Goal: Task Accomplishment & Management: Manage account settings

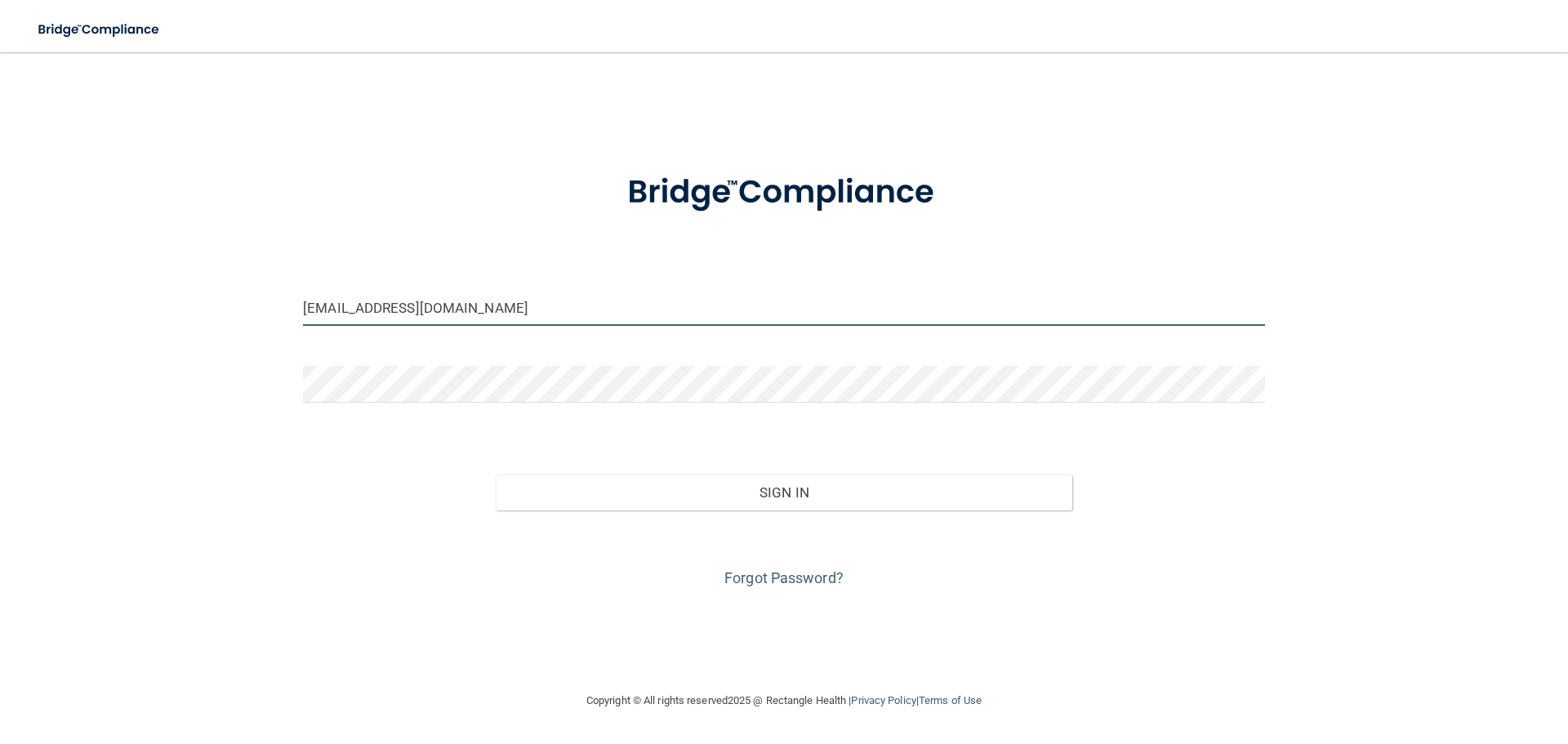
drag, startPoint x: 0, startPoint y: 0, endPoint x: 485, endPoint y: 323, distance: 582.7
click at [485, 323] on input "silversmilesdental@gmail.com" at bounding box center [784, 307] width 962 height 37
drag, startPoint x: 518, startPoint y: 315, endPoint x: 279, endPoint y: 304, distance: 239.3
click at [279, 304] on div "silversmilesdental@gmail.com Invalid email/password. You don't have permission …" at bounding box center [783, 371] width 1502 height 606
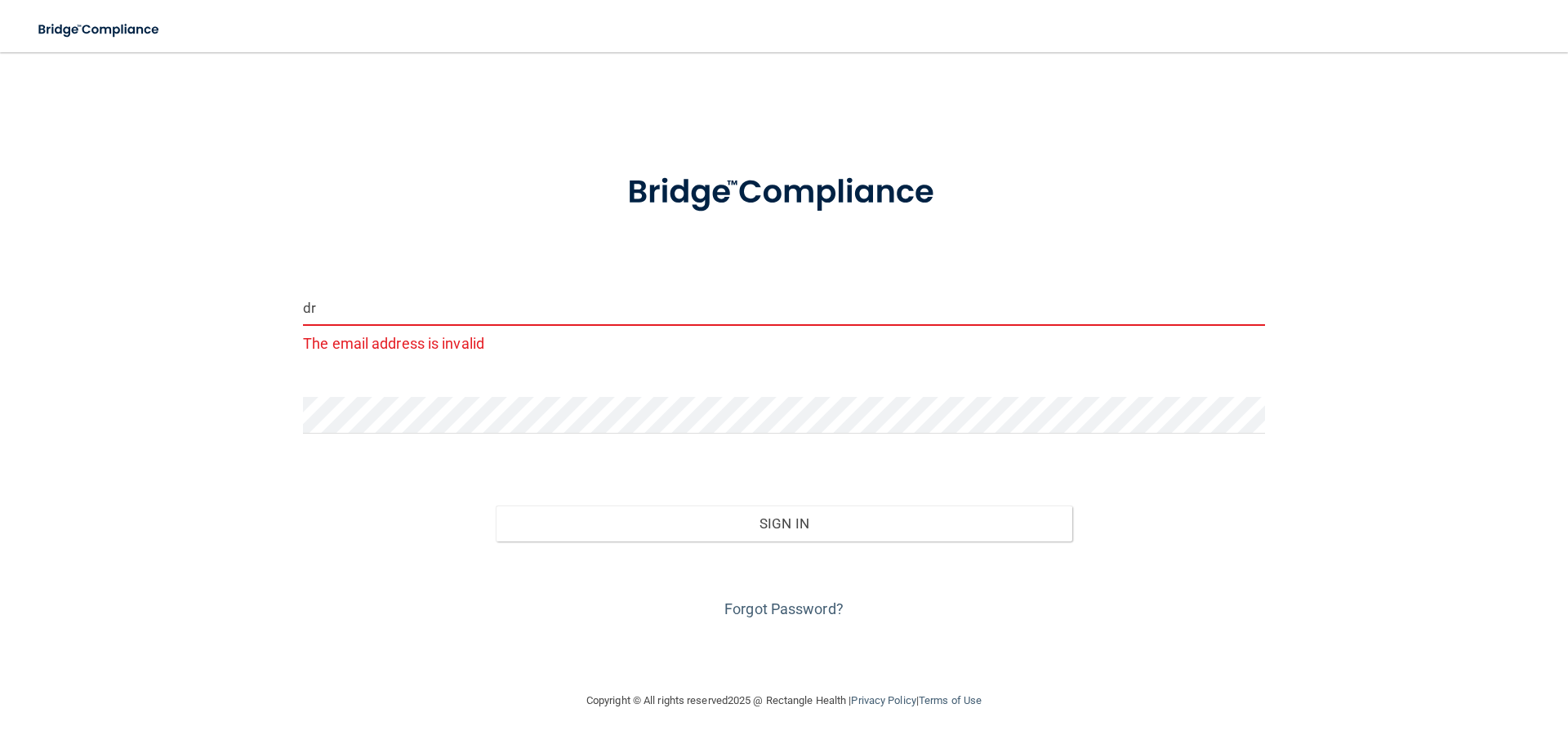
type input "[EMAIL_ADDRESS][DOMAIN_NAME]"
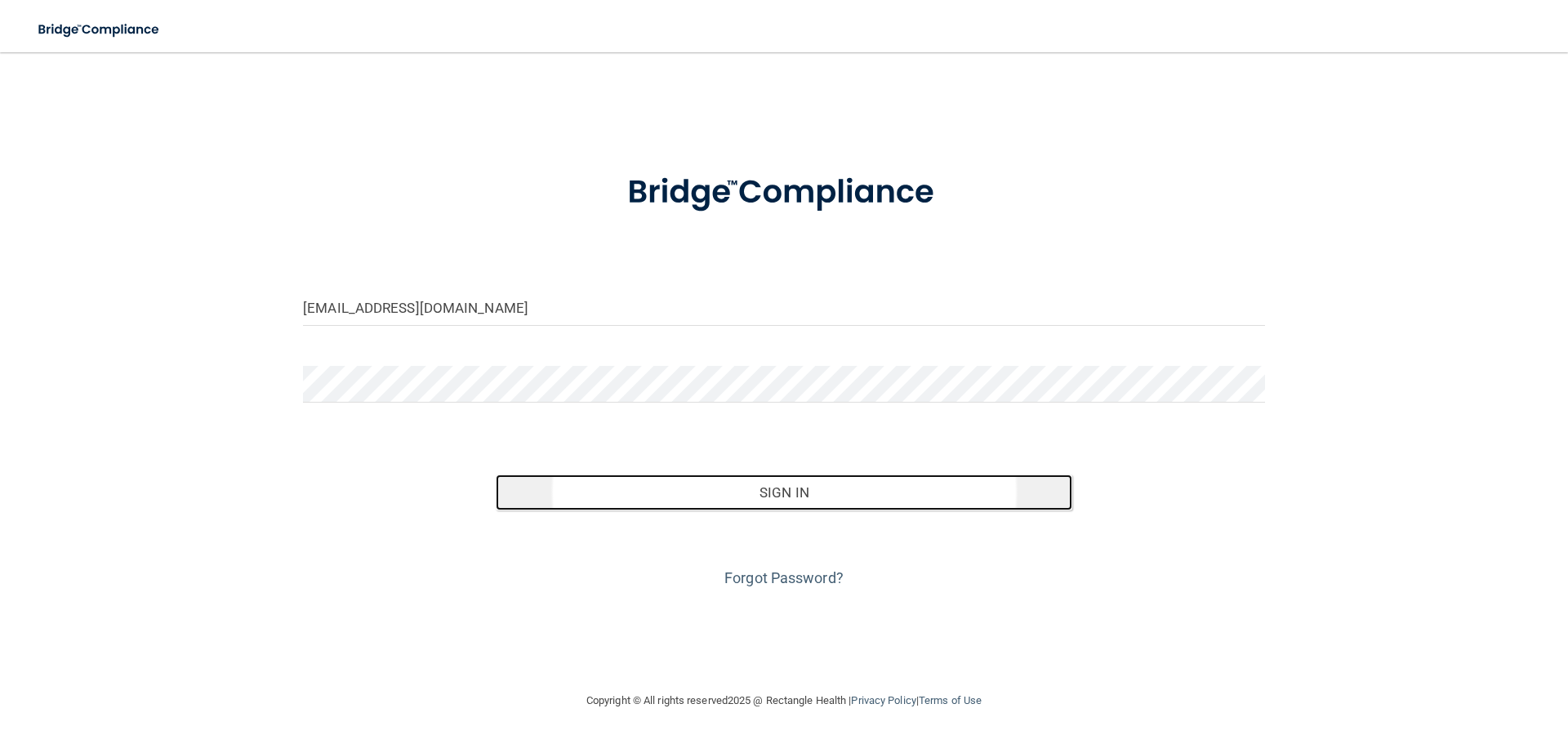
click at [779, 492] on button "Sign In" at bounding box center [784, 492] width 578 height 36
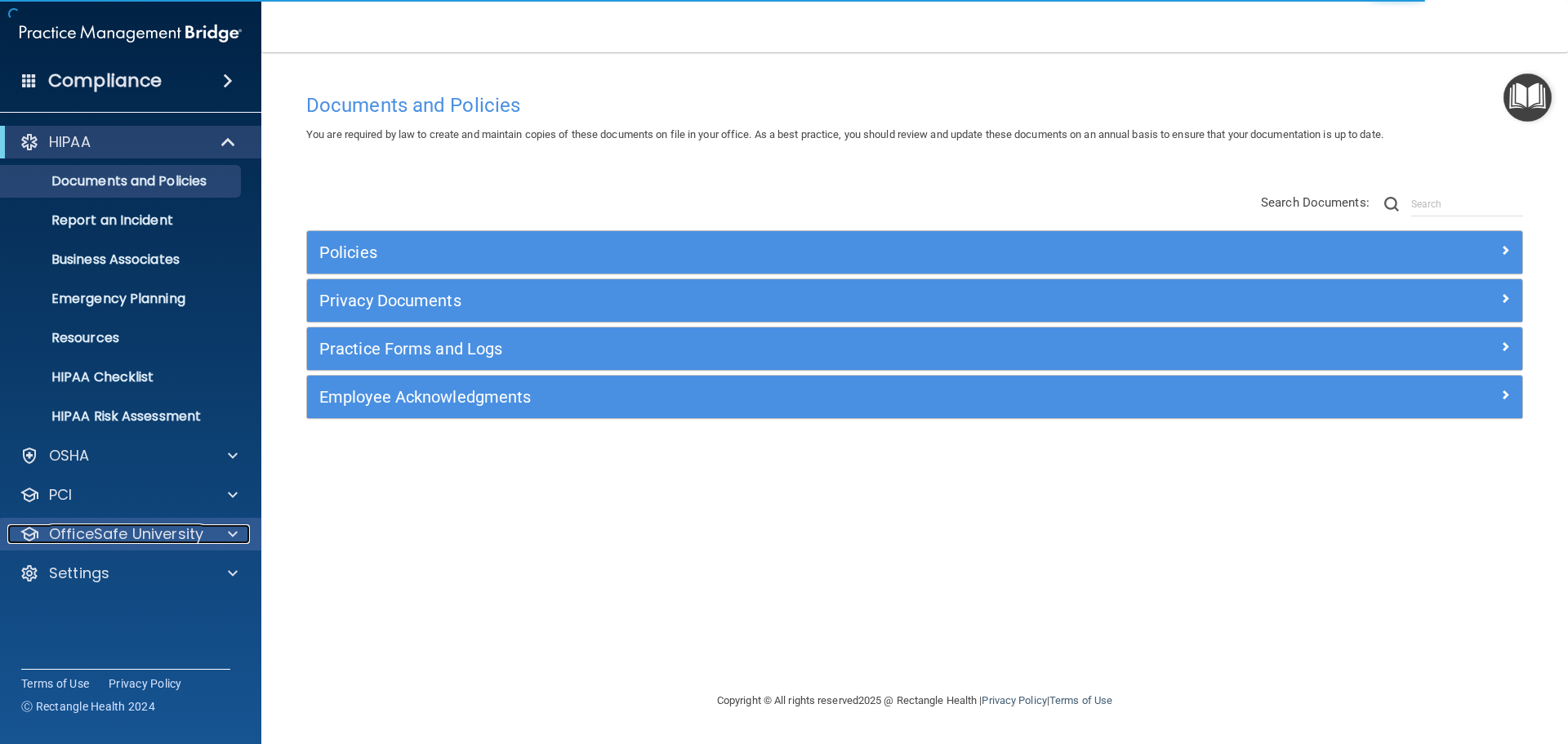
click at [235, 528] on span at bounding box center [233, 534] width 10 height 20
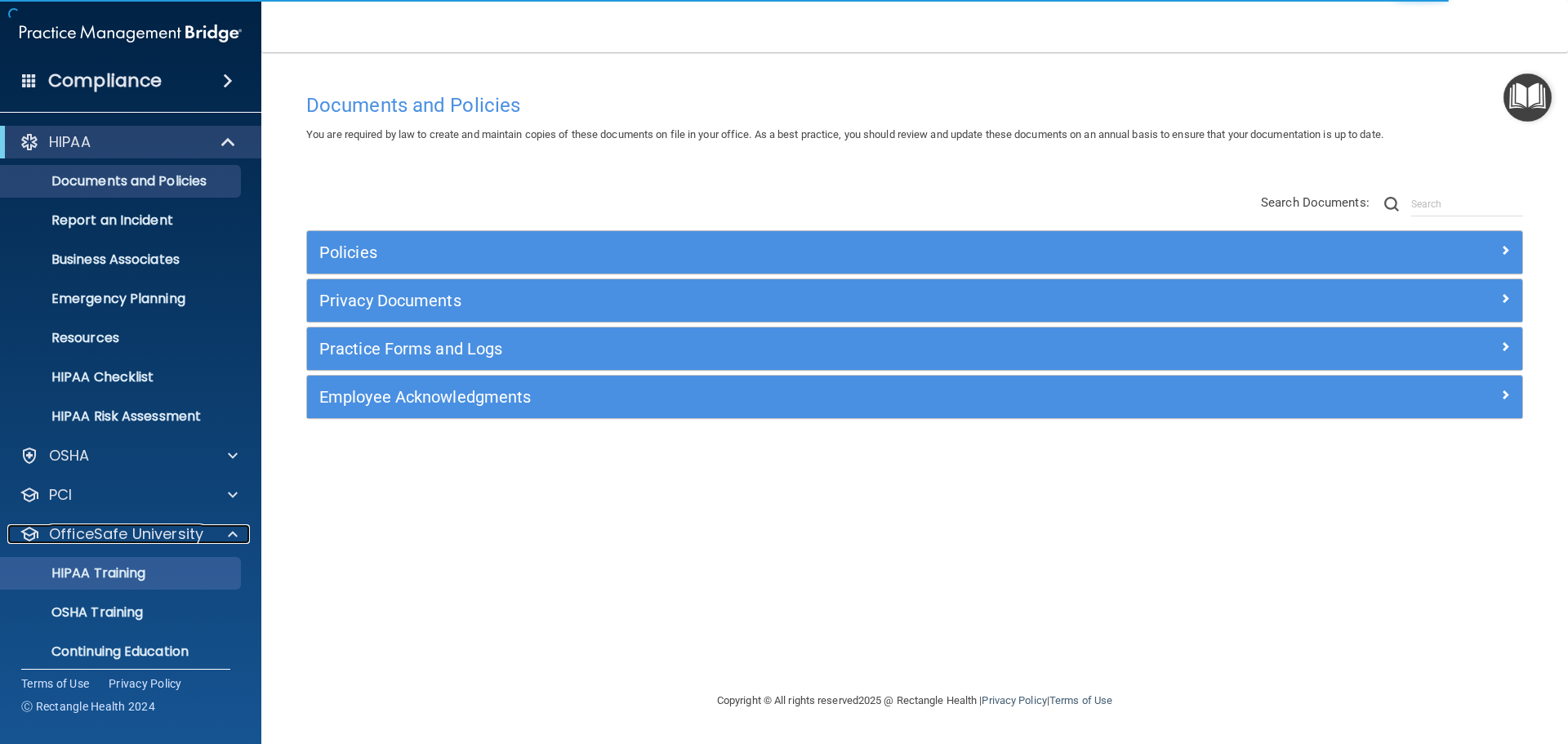
scroll to position [52, 0]
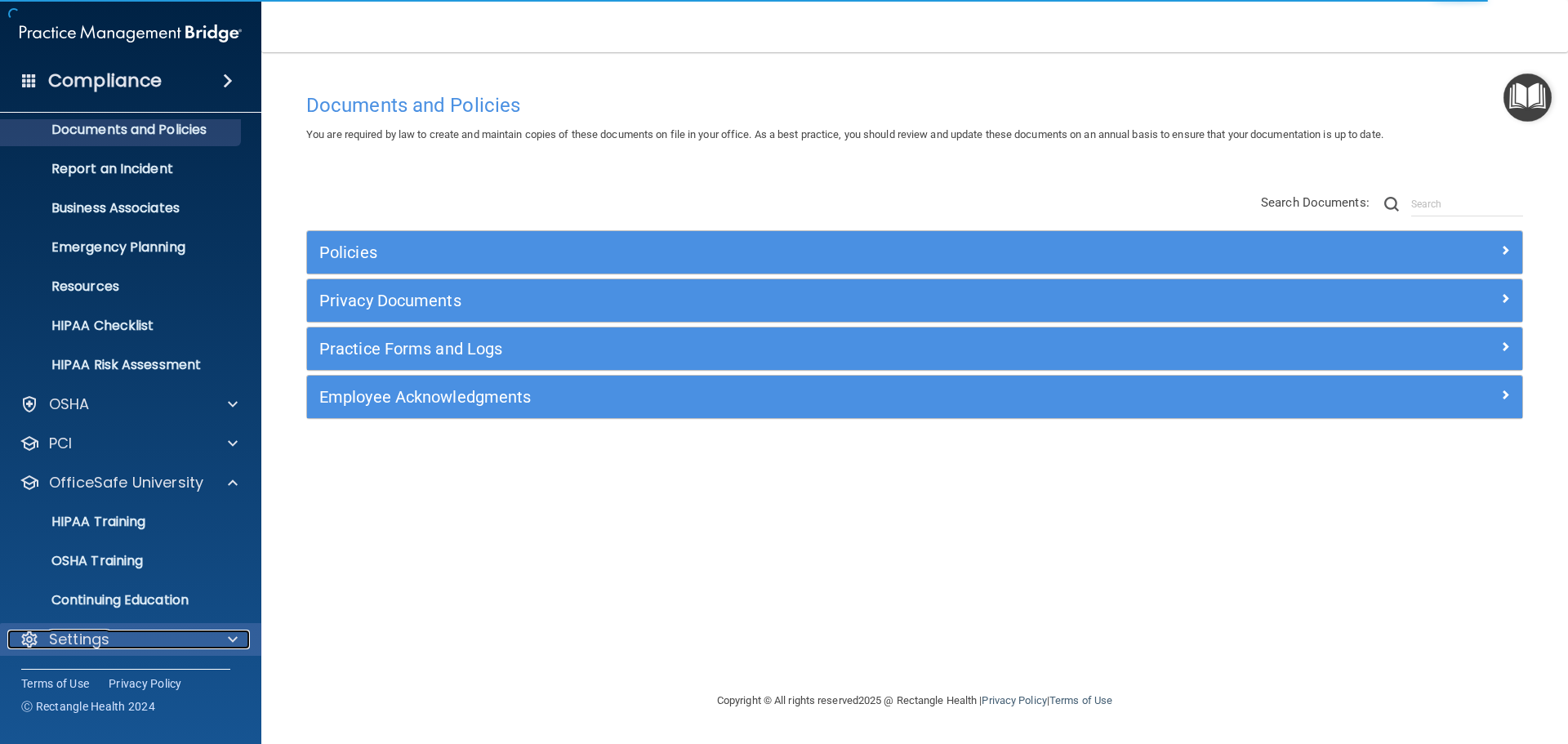
click at [221, 635] on div at bounding box center [230, 639] width 41 height 20
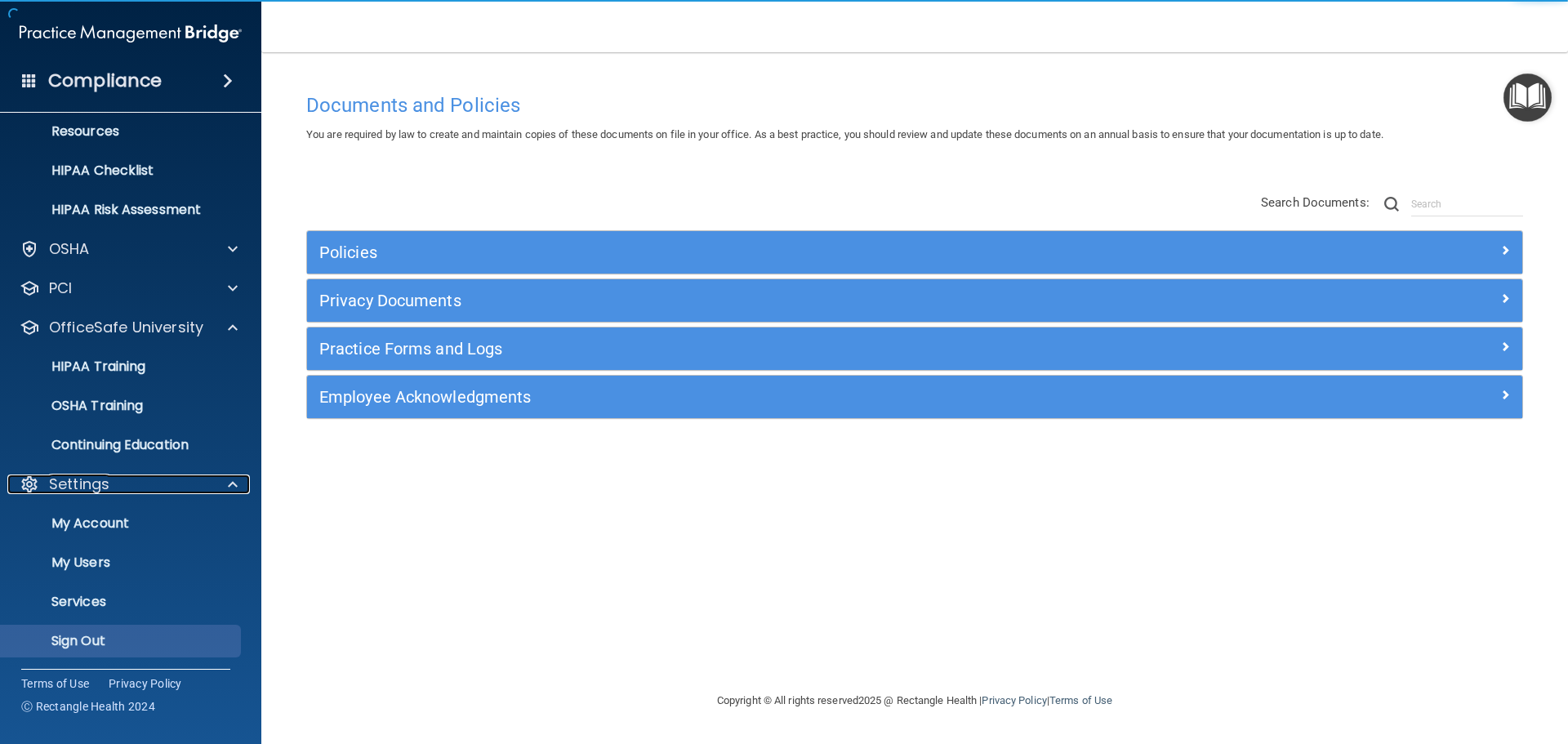
scroll to position [208, 0]
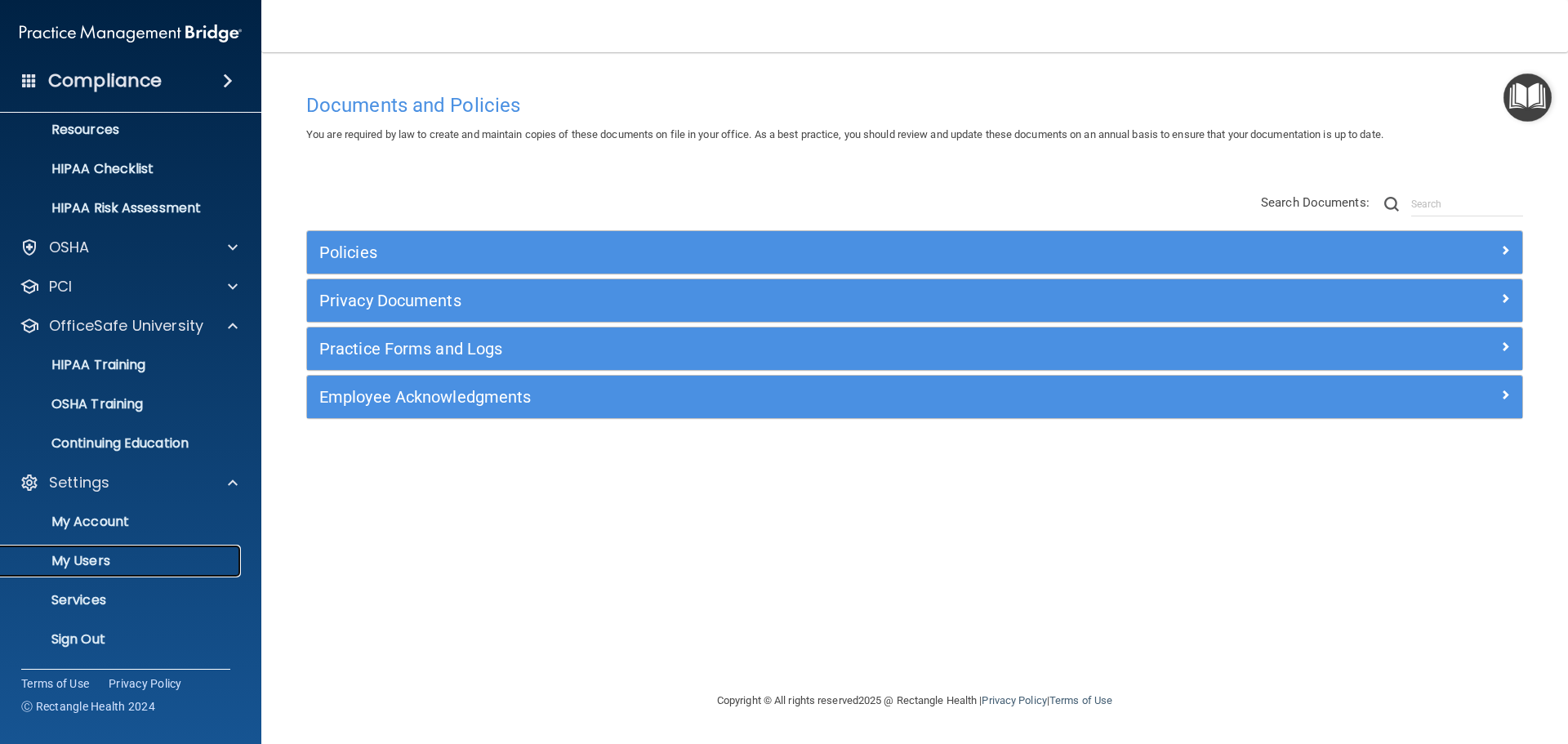
click at [98, 566] on p "My Users" at bounding box center [122, 561] width 223 height 17
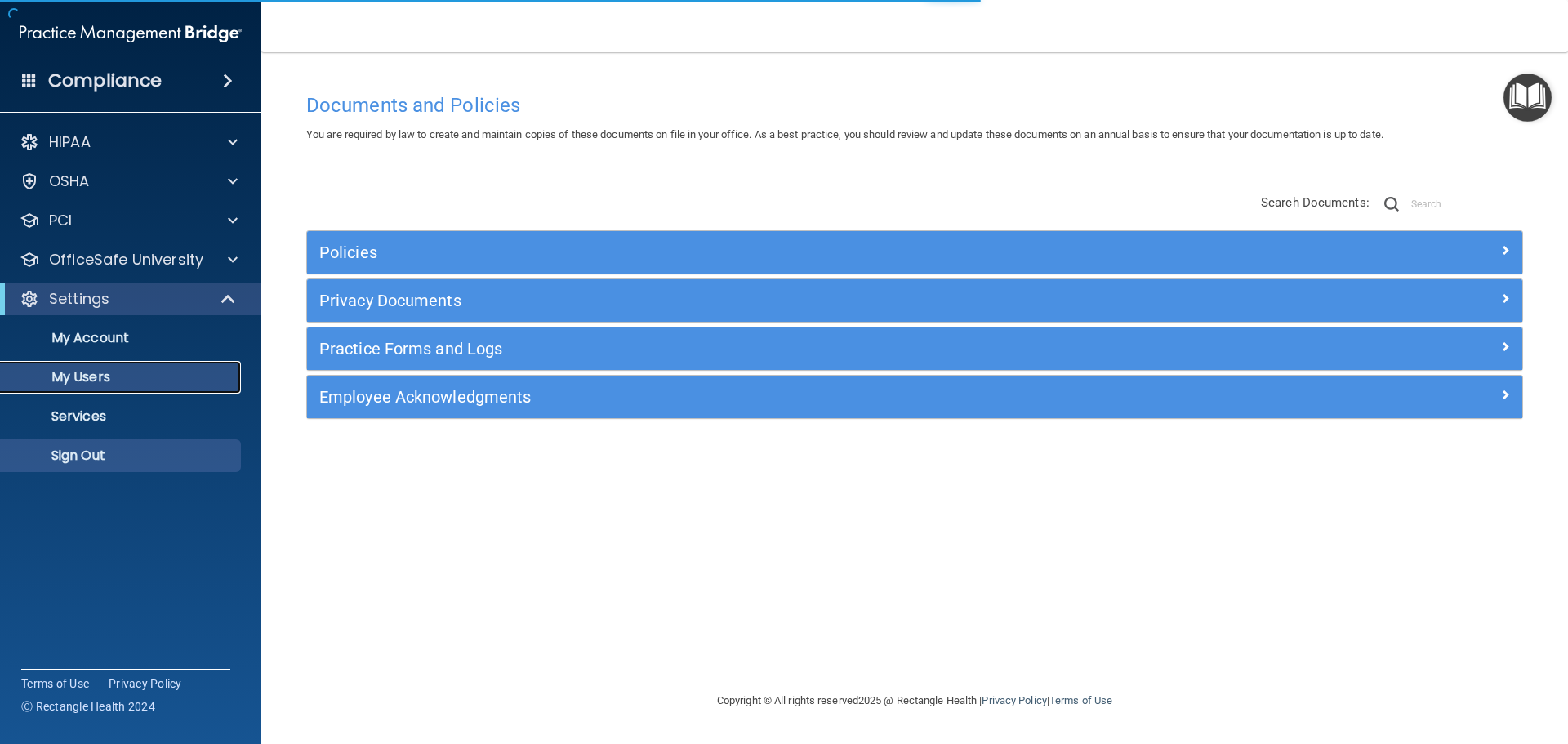
select select "20"
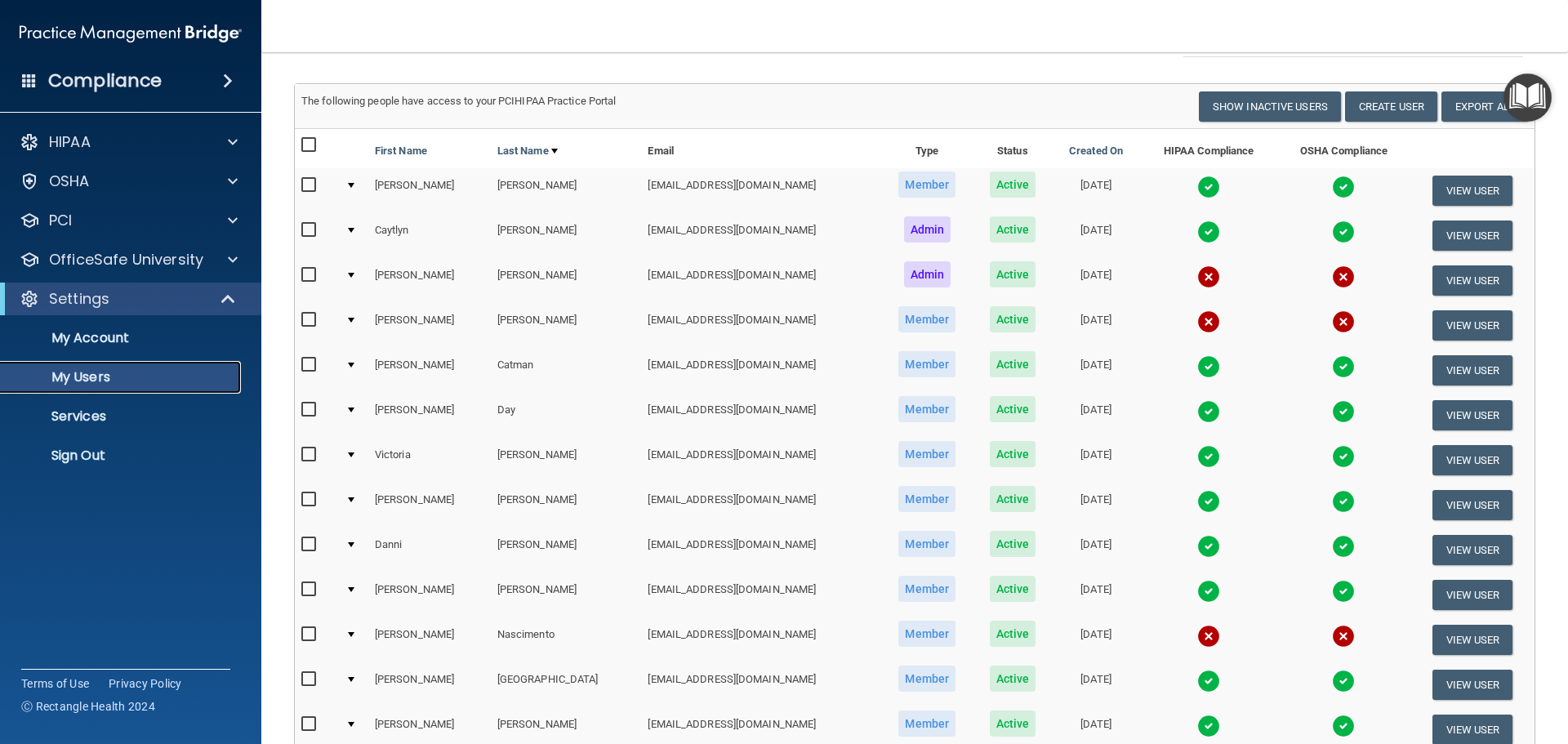
scroll to position [163, 0]
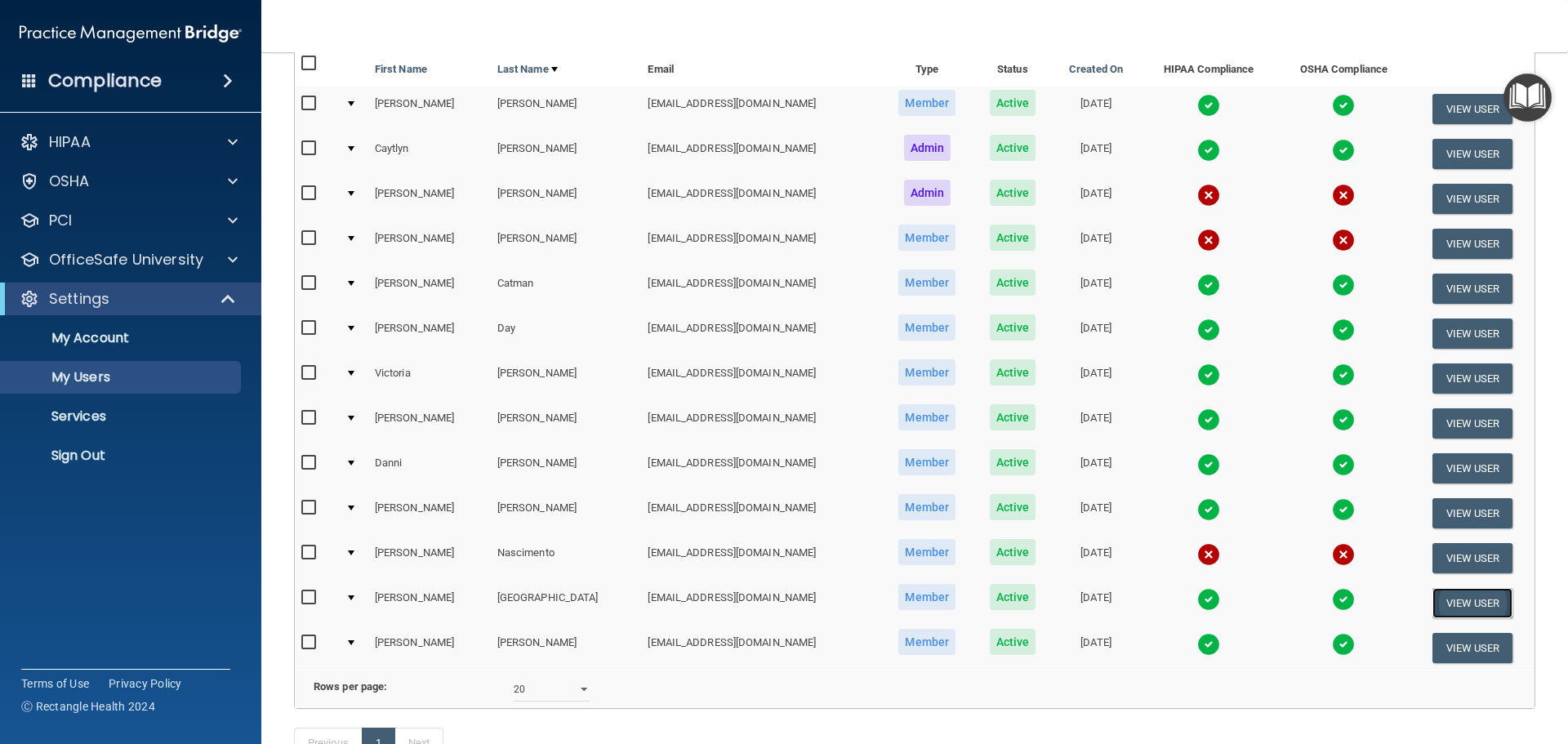
click at [1440, 597] on button "View User" at bounding box center [1472, 603] width 81 height 30
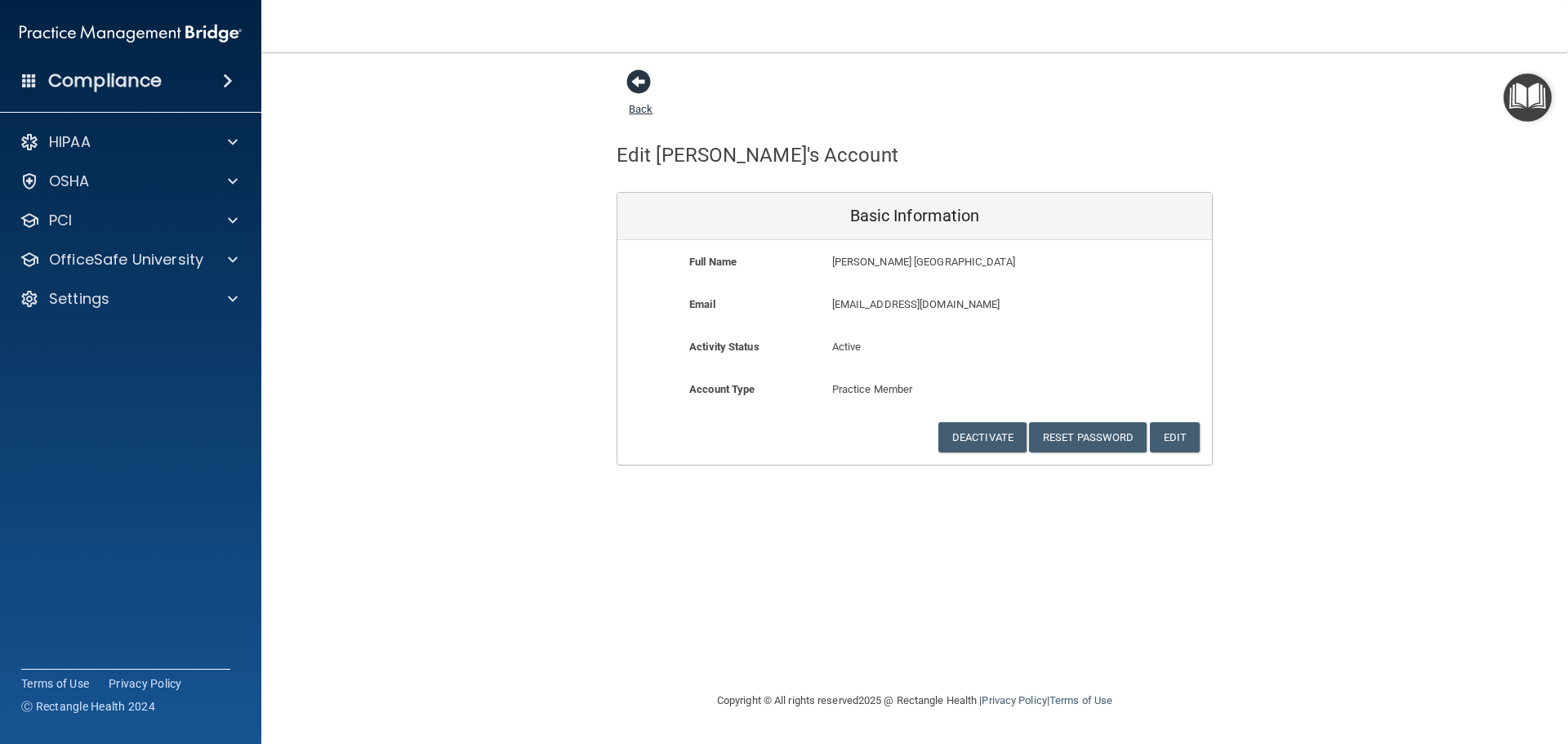
click at [637, 80] on span at bounding box center [638, 81] width 24 height 24
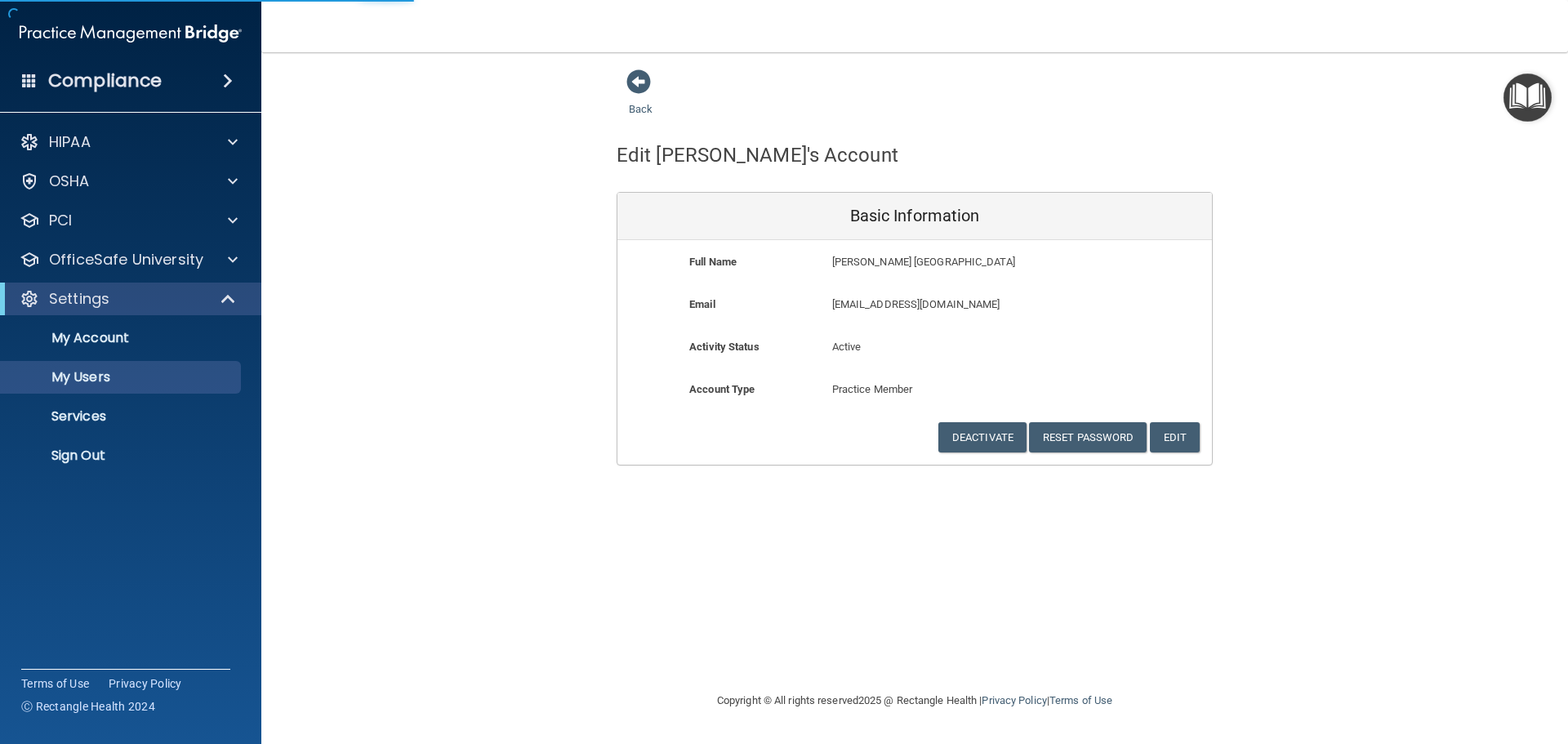
select select "20"
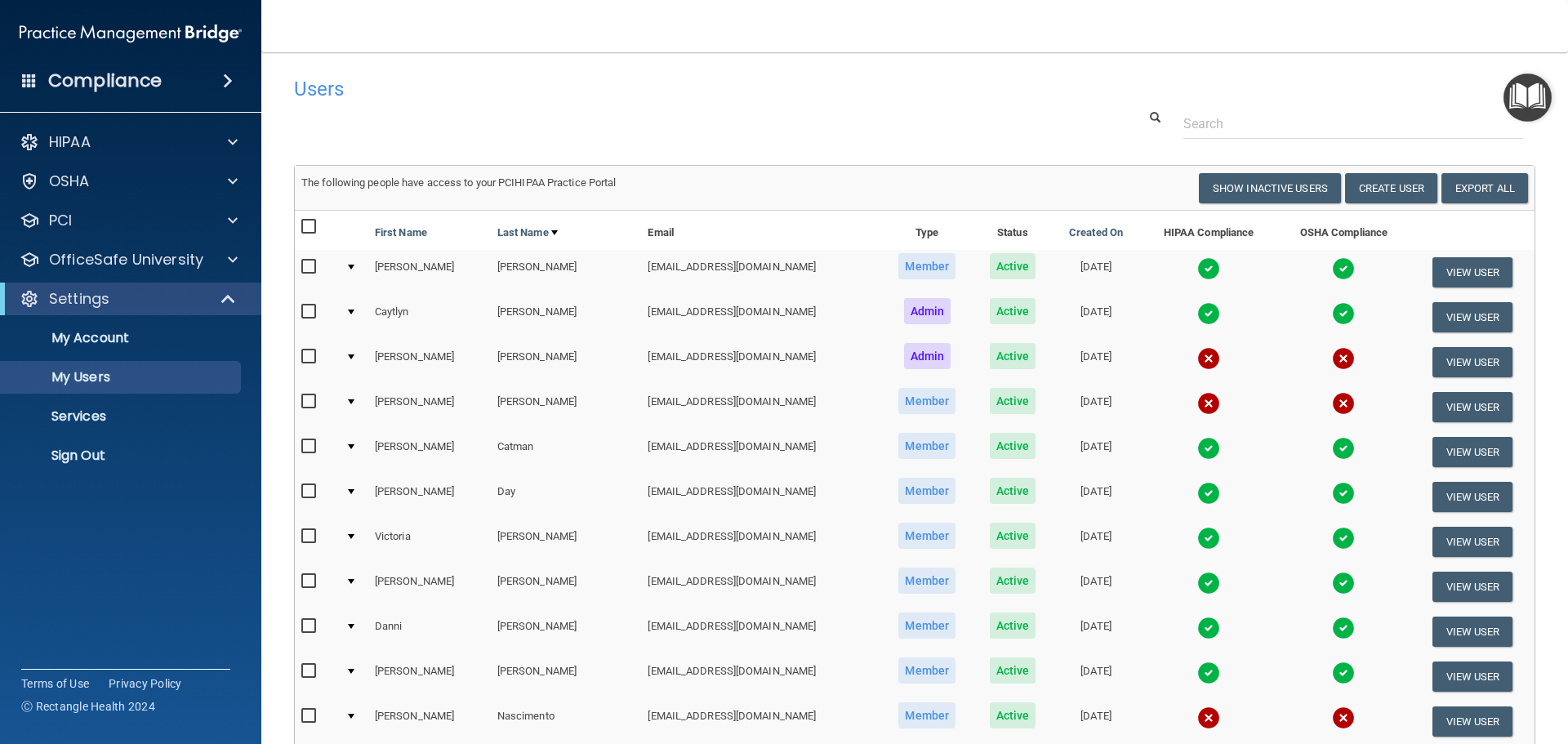
scroll to position [82, 0]
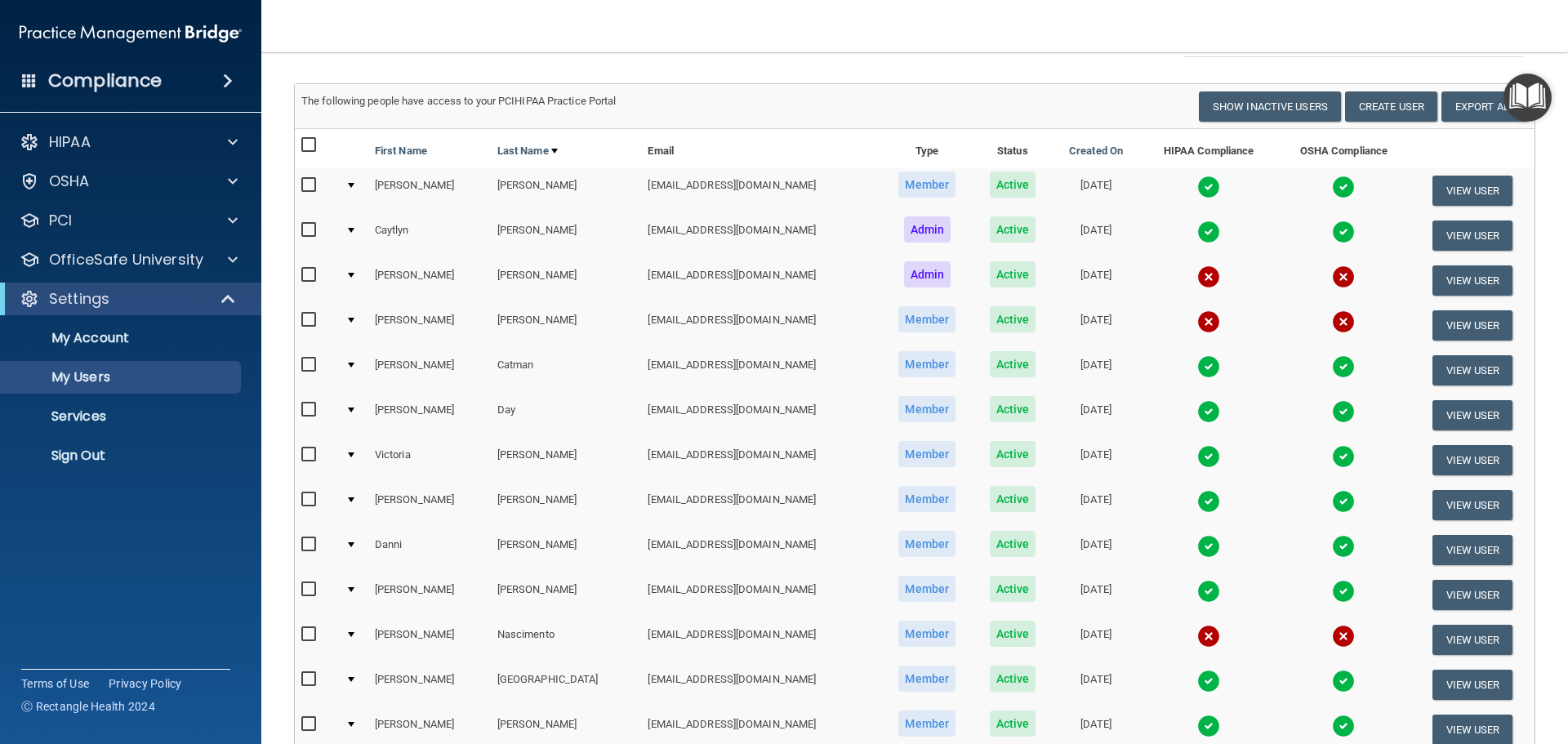
click at [1197, 326] on img at bounding box center [1208, 321] width 22 height 22
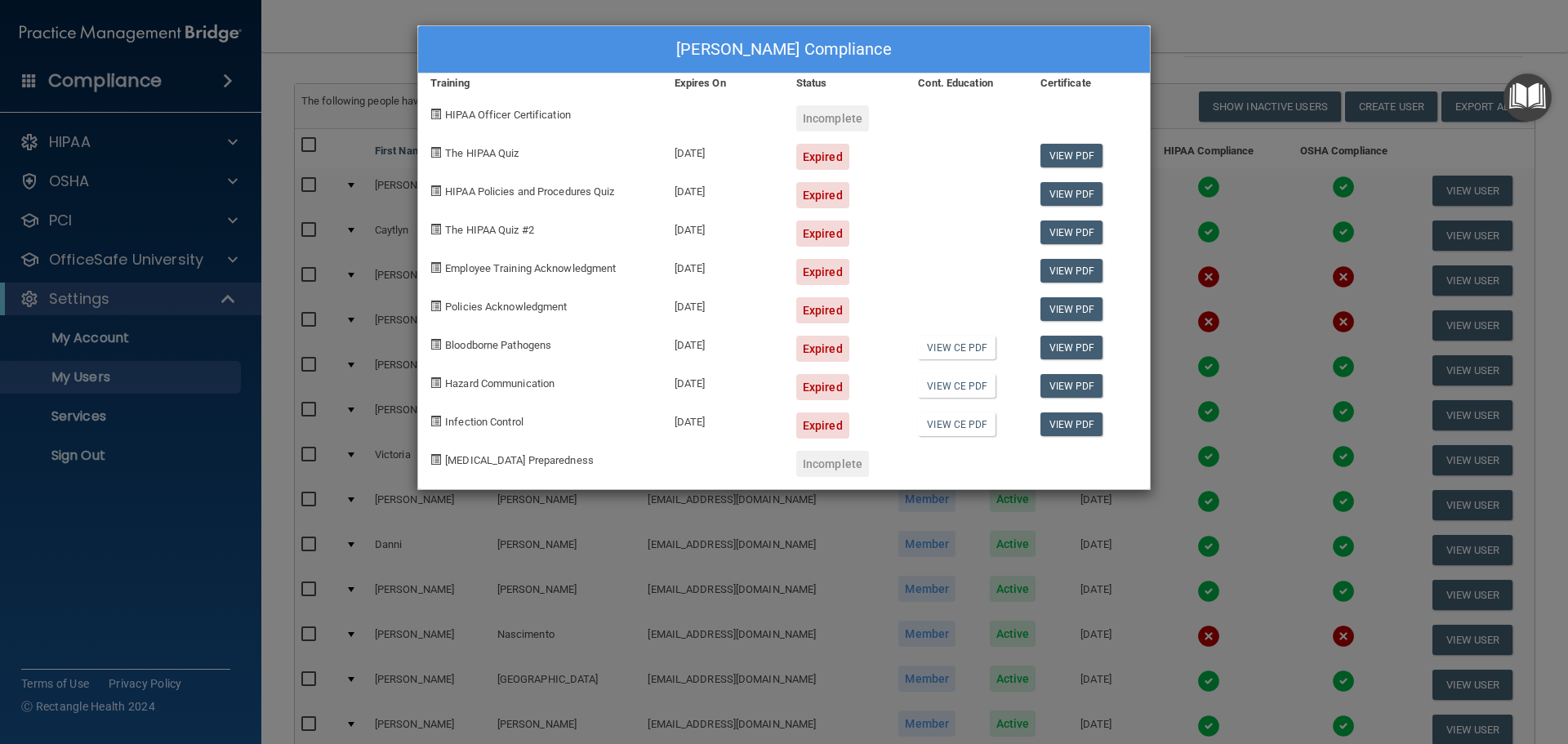
click at [1214, 30] on div "Megan Brinkman's Compliance Training Expires On Status Cont. Education Certific…" at bounding box center [784, 372] width 1568 height 744
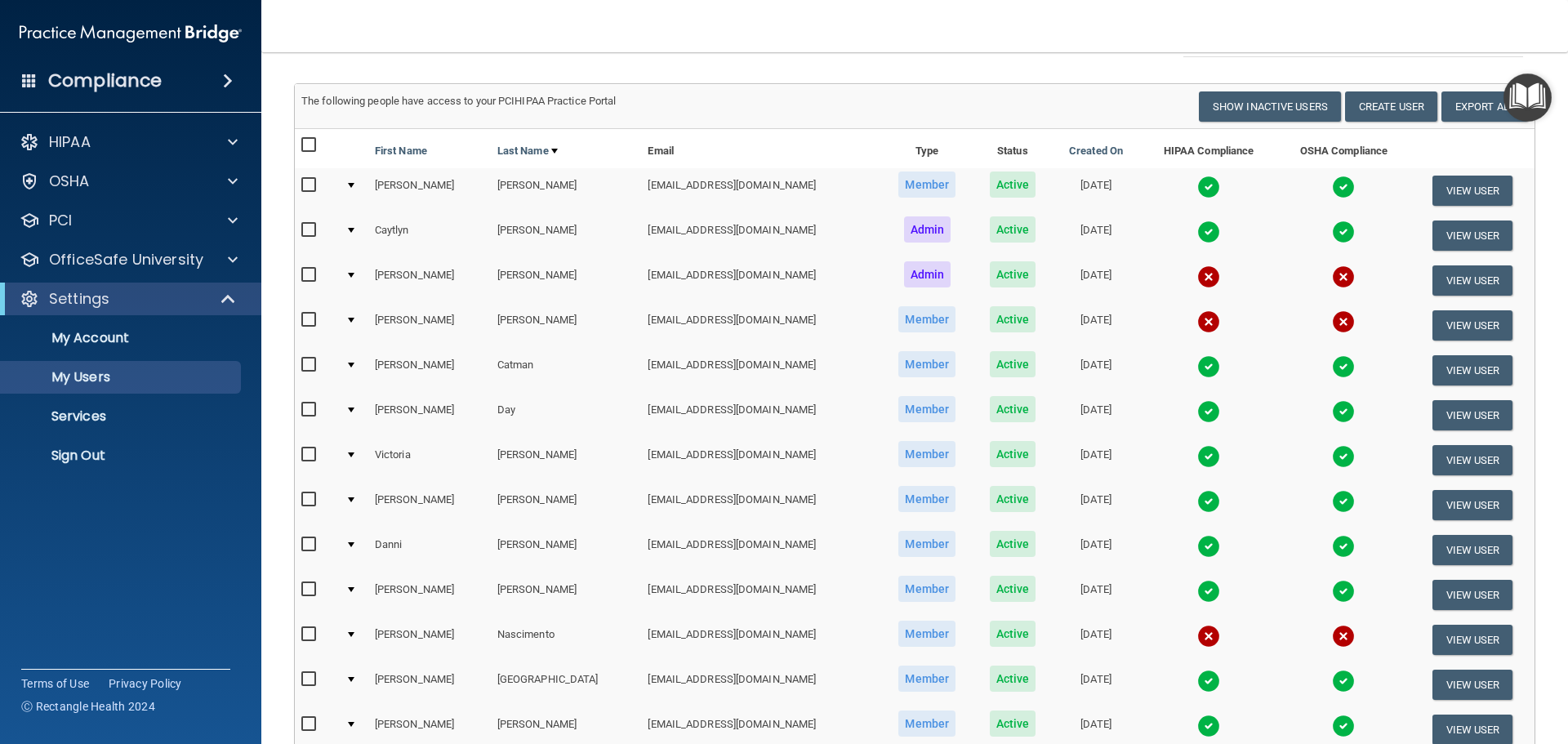
click at [1197, 365] on img at bounding box center [1208, 366] width 22 height 22
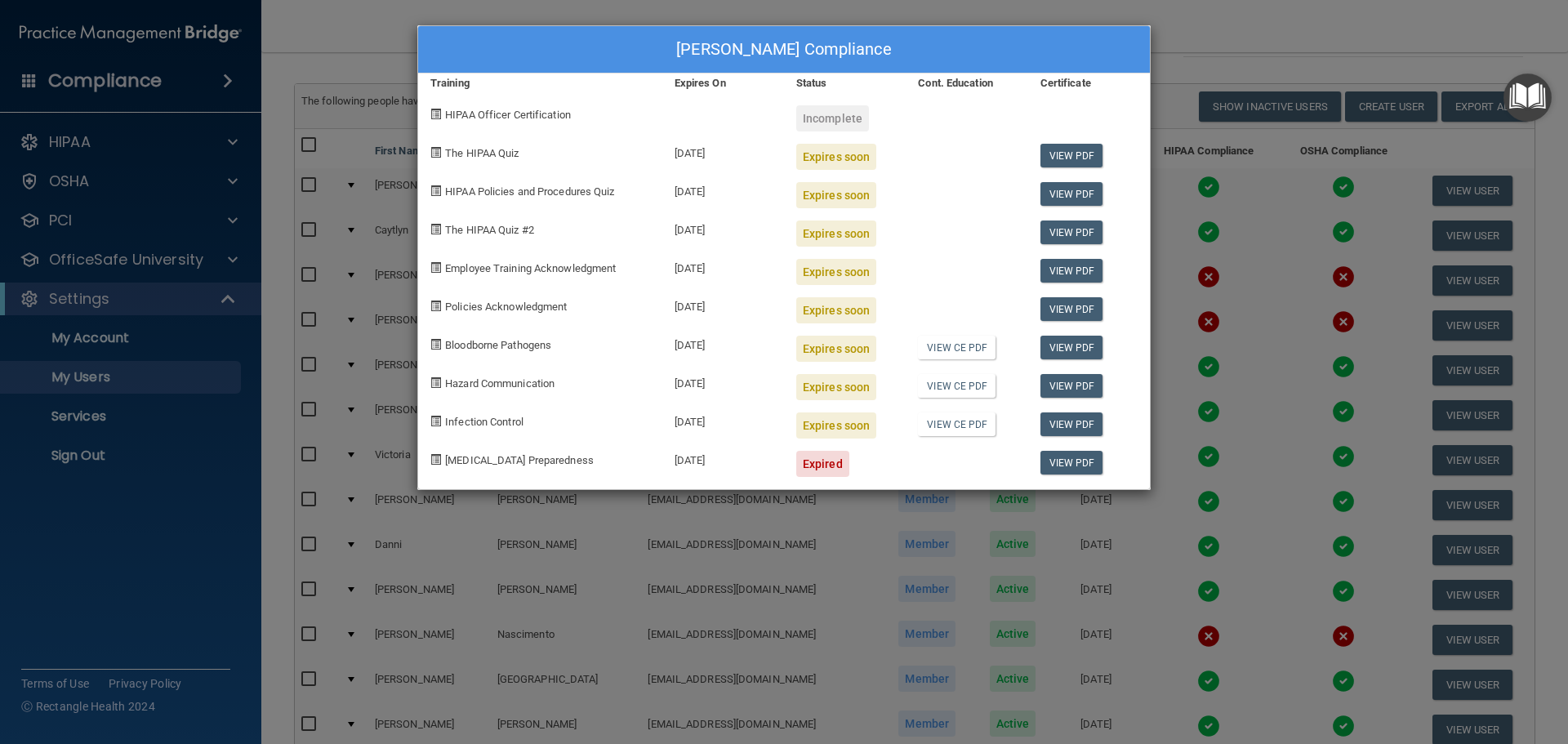
click at [1200, 22] on div "Susan Catman's Compliance Training Expires On Status Cont. Education Certificat…" at bounding box center [784, 372] width 1568 height 744
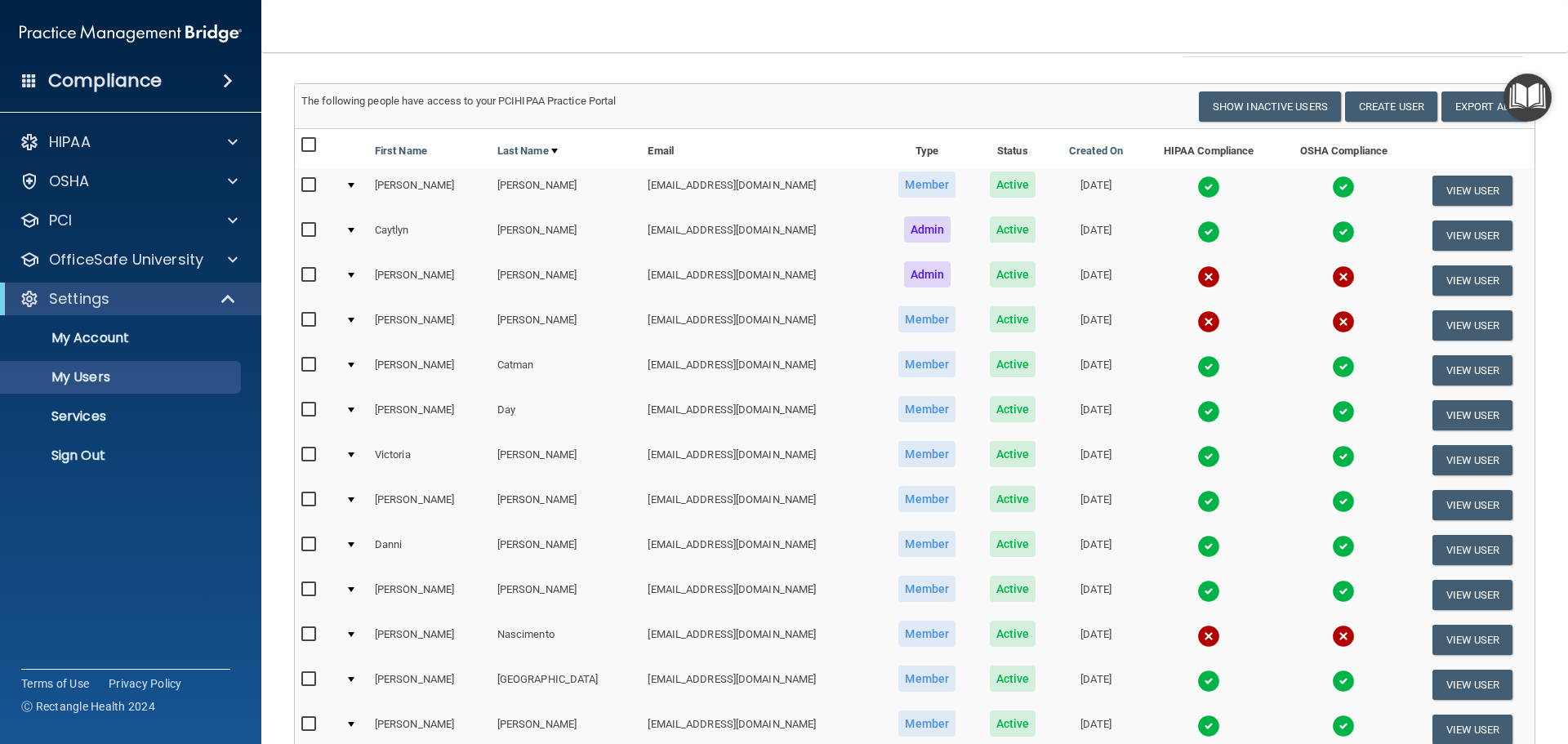
click at [1197, 593] on img at bounding box center [1208, 591] width 22 height 22
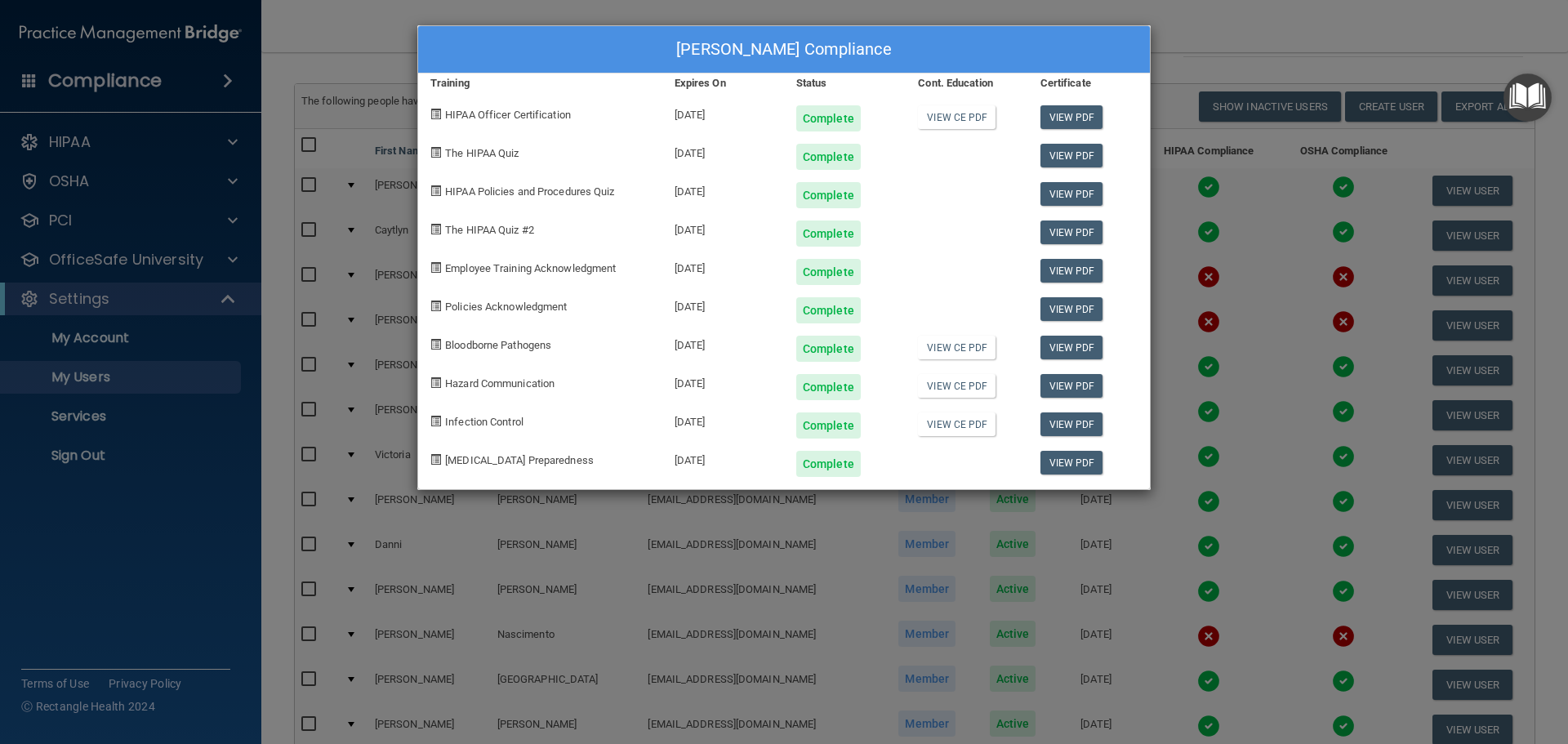
click at [1129, 37] on div "Jessica Morales's Compliance" at bounding box center [783, 49] width 732 height 47
click at [1137, 43] on div "Jessica Morales's Compliance" at bounding box center [783, 49] width 732 height 47
click at [1203, 45] on div "Jessica Morales's Compliance Training Expires On Status Cont. Education Certifi…" at bounding box center [784, 372] width 1568 height 744
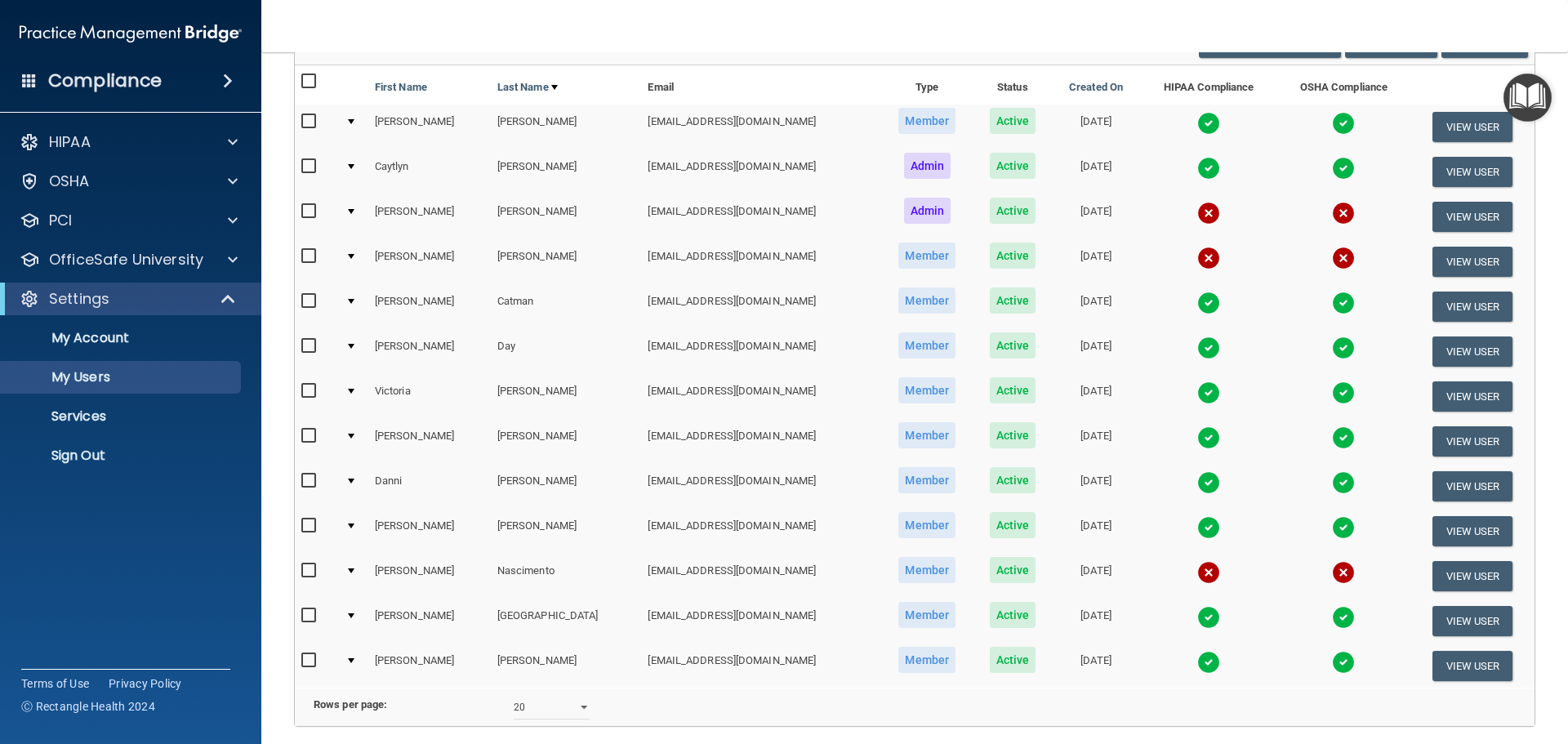
scroll to position [245, 0]
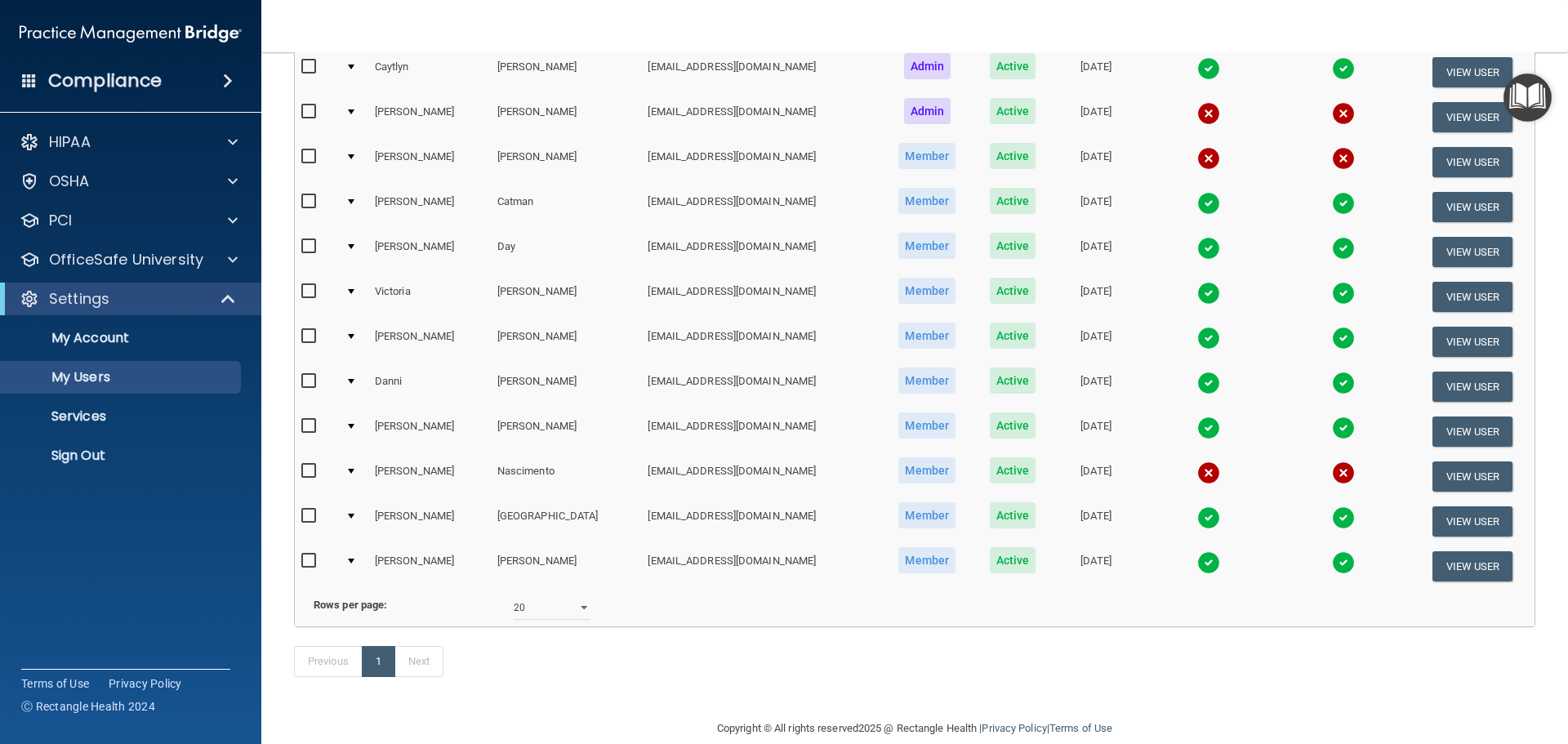
click at [1197, 515] on img at bounding box center [1208, 517] width 22 height 22
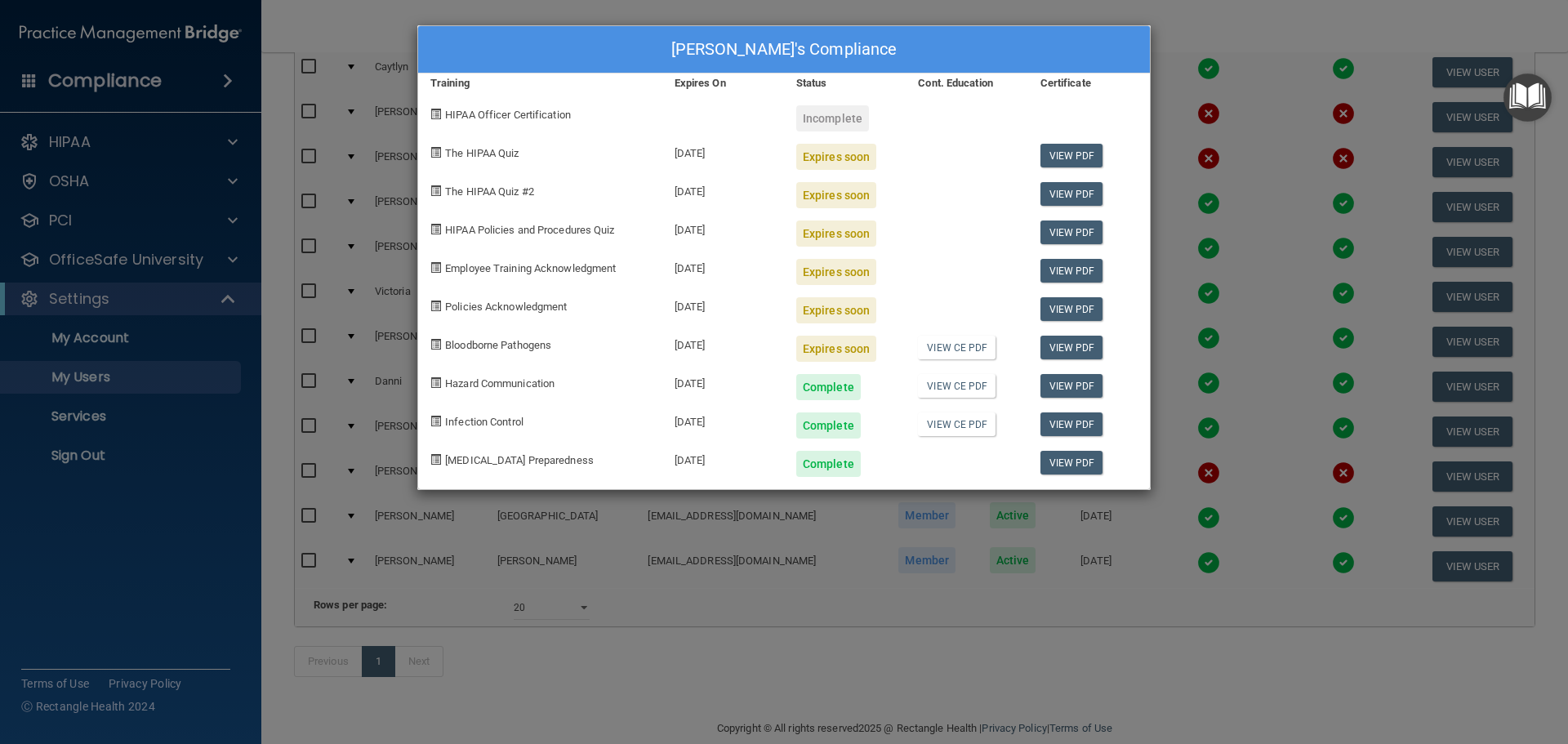
click at [1232, 23] on div "Jolene Peru's Compliance Training Expires On Status Cont. Education Certificate…" at bounding box center [784, 372] width 1568 height 744
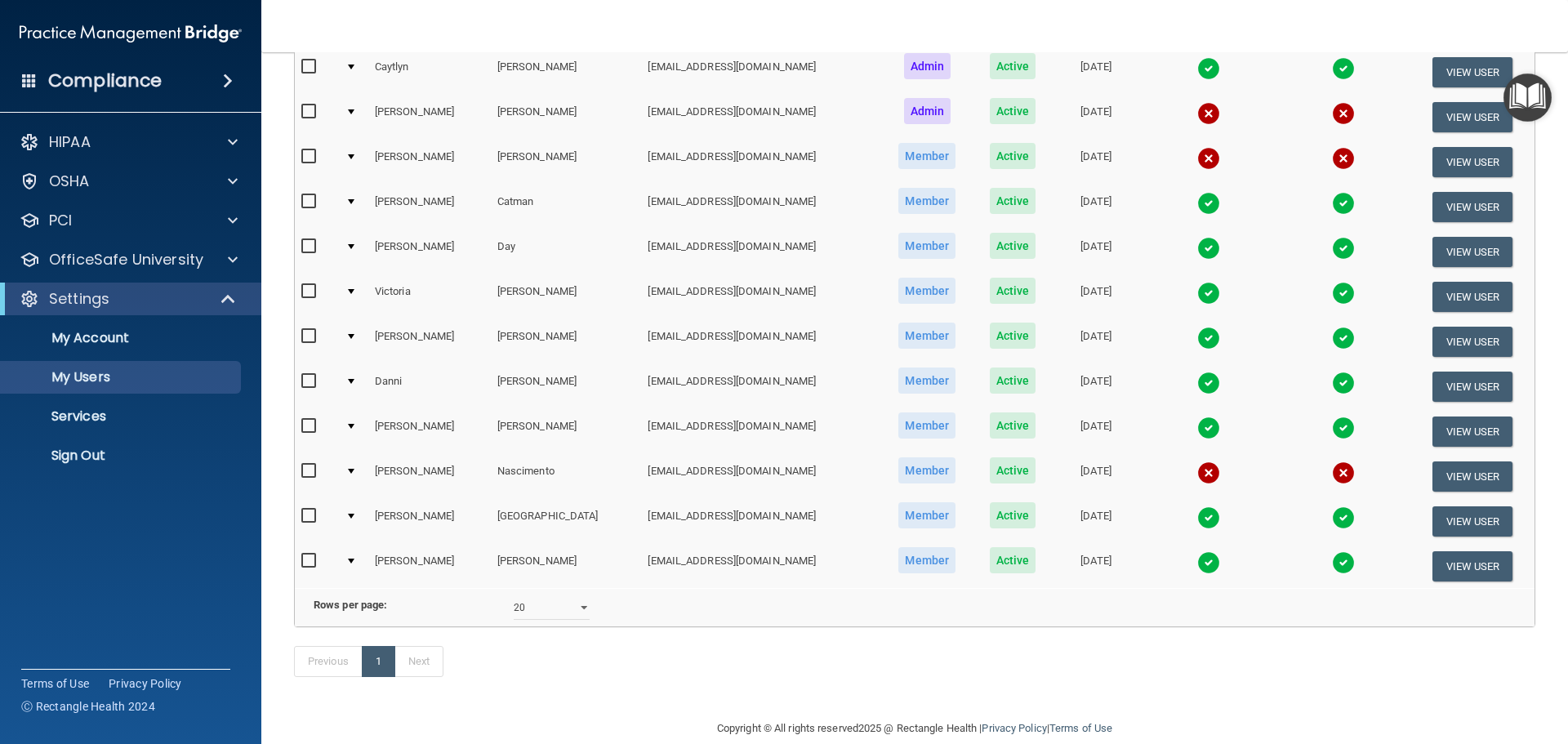
click at [1197, 565] on img at bounding box center [1208, 562] width 22 height 22
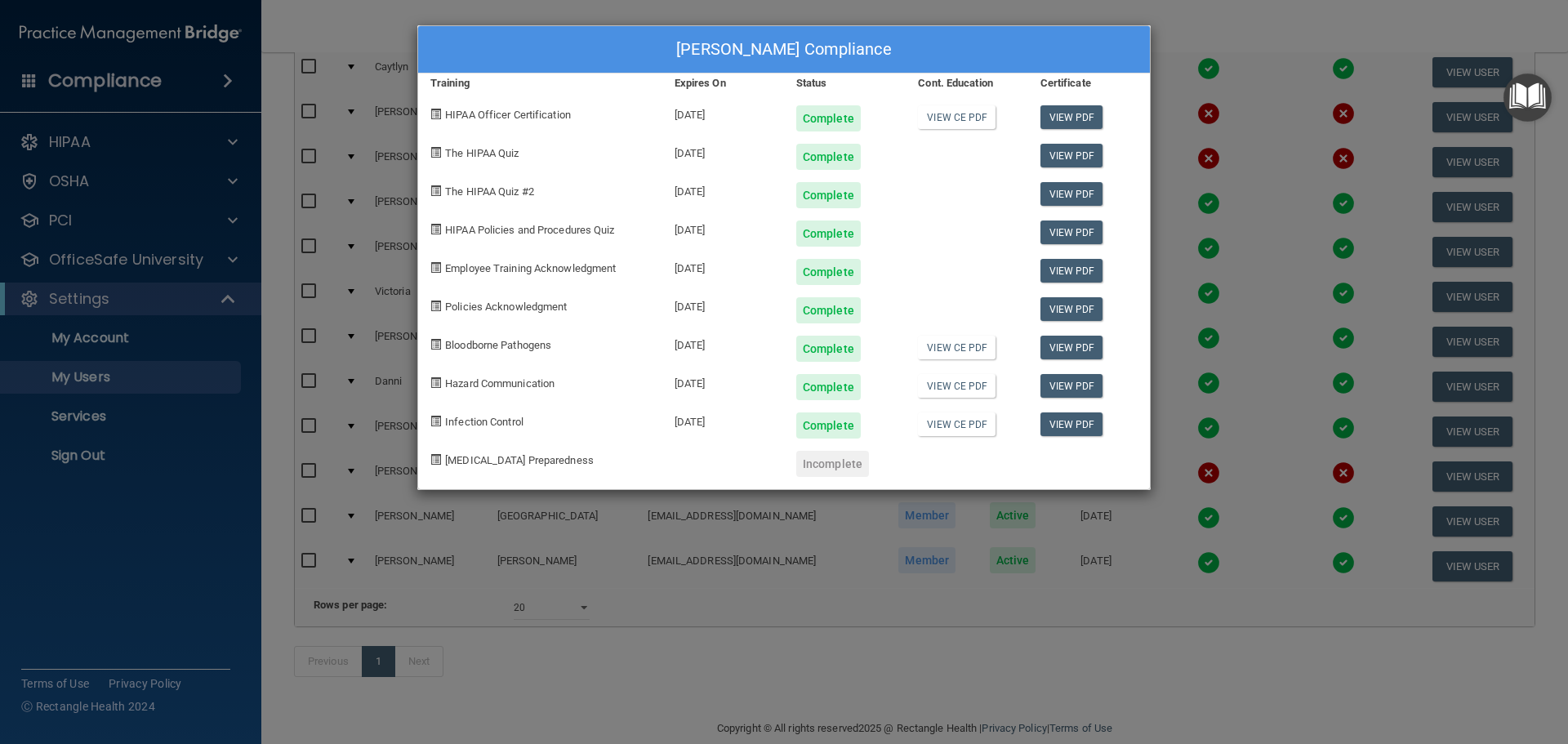
click at [1104, 55] on div "Angeline Robertson's Compliance" at bounding box center [783, 49] width 732 height 47
click at [1125, 42] on div "Angeline Robertson's Compliance" at bounding box center [783, 49] width 732 height 47
click at [1132, 52] on div "Angeline Robertson's Compliance" at bounding box center [783, 49] width 732 height 47
click at [871, 40] on div "Angeline Robertson's Compliance" at bounding box center [783, 49] width 732 height 47
click at [1199, 14] on div "Angeline Robertson's Compliance Training Expires On Status Cont. Education Cert…" at bounding box center [784, 372] width 1568 height 744
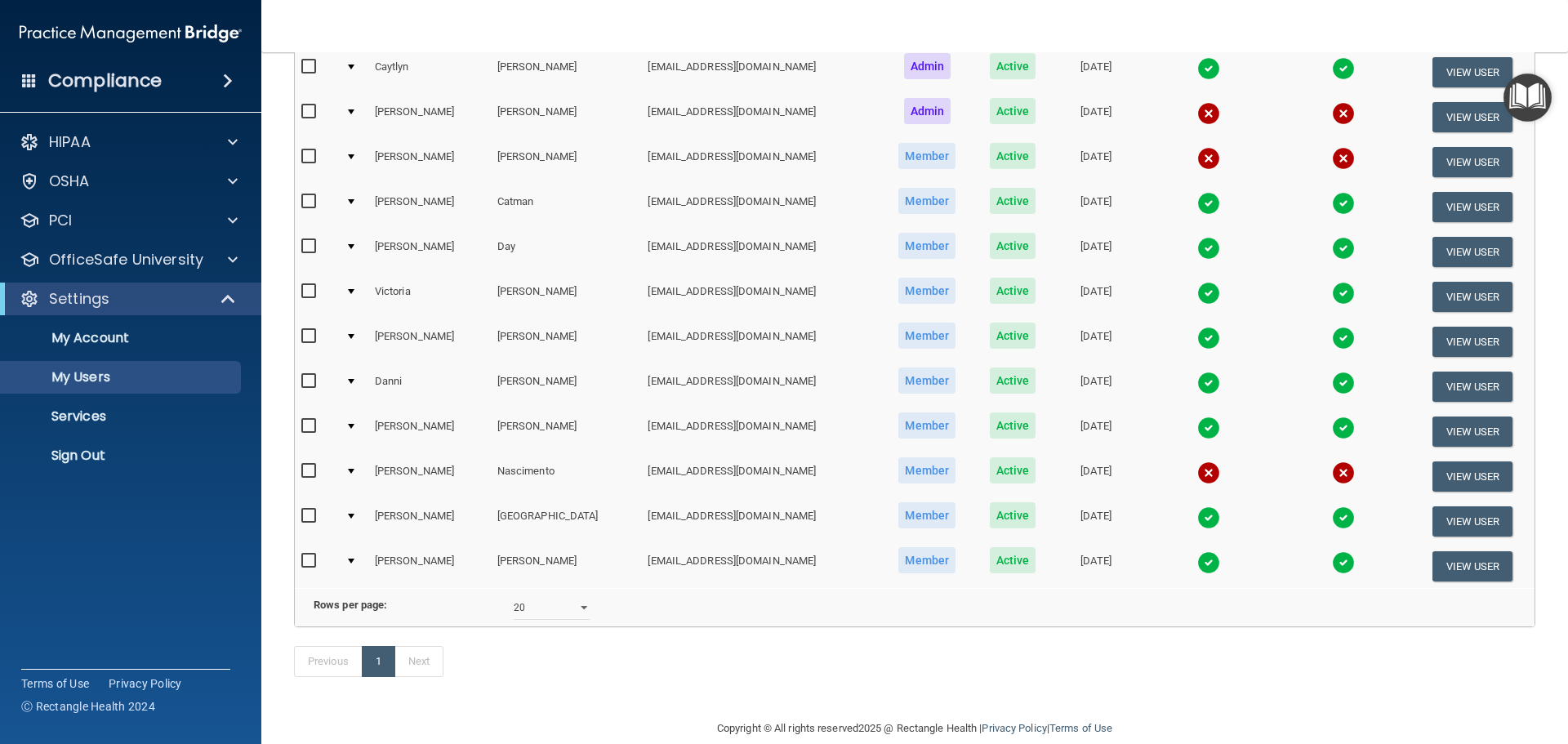
click at [1197, 109] on img at bounding box center [1208, 113] width 22 height 22
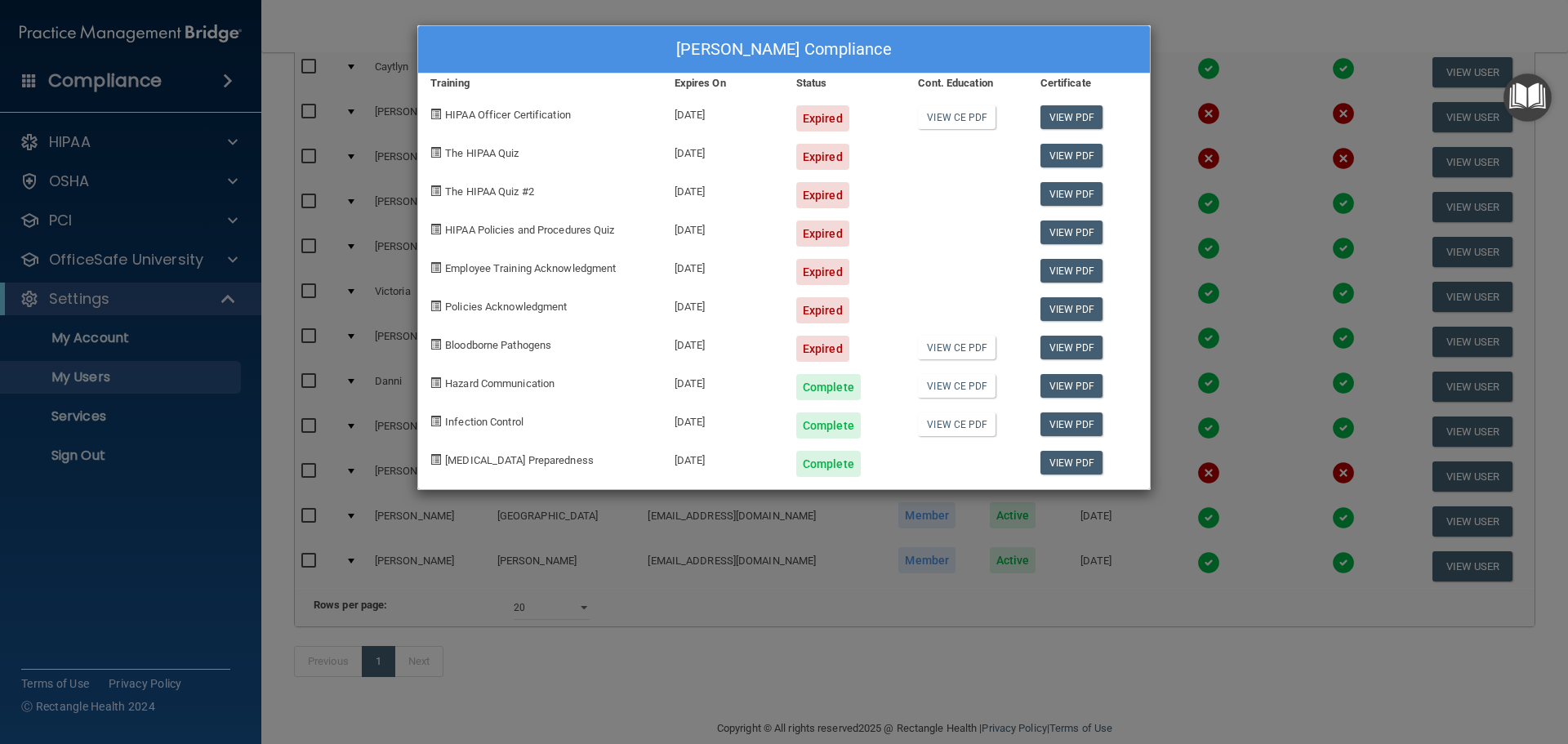
click at [1050, 47] on div "Shelby Bonura's Compliance" at bounding box center [783, 49] width 732 height 47
click at [1099, 46] on div "Shelby Bonura's Compliance" at bounding box center [783, 49] width 732 height 47
click at [1248, 16] on div "Shelby Bonura's Compliance Training Expires On Status Cont. Education Certifica…" at bounding box center [784, 372] width 1568 height 744
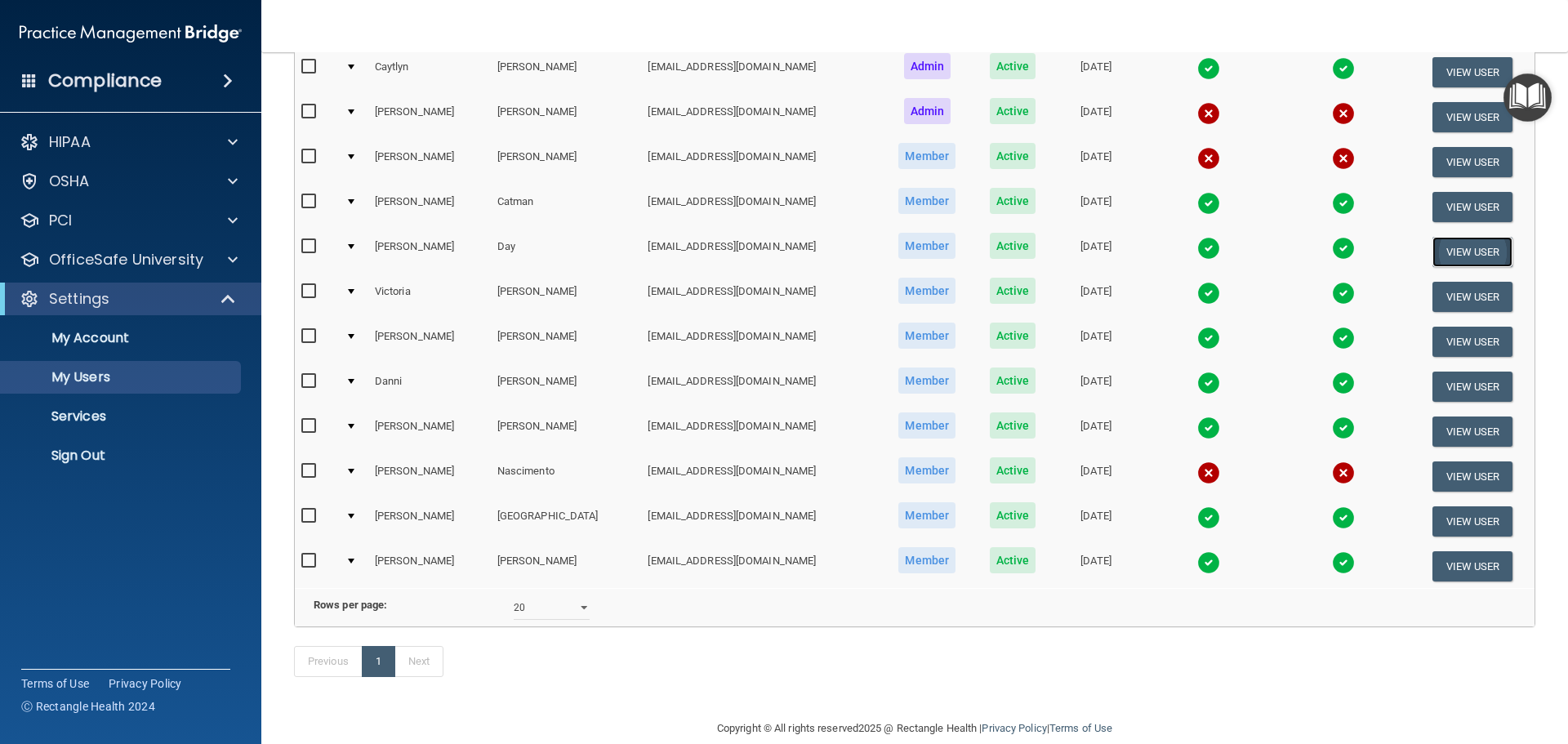
click at [1441, 256] on button "View User" at bounding box center [1472, 251] width 81 height 30
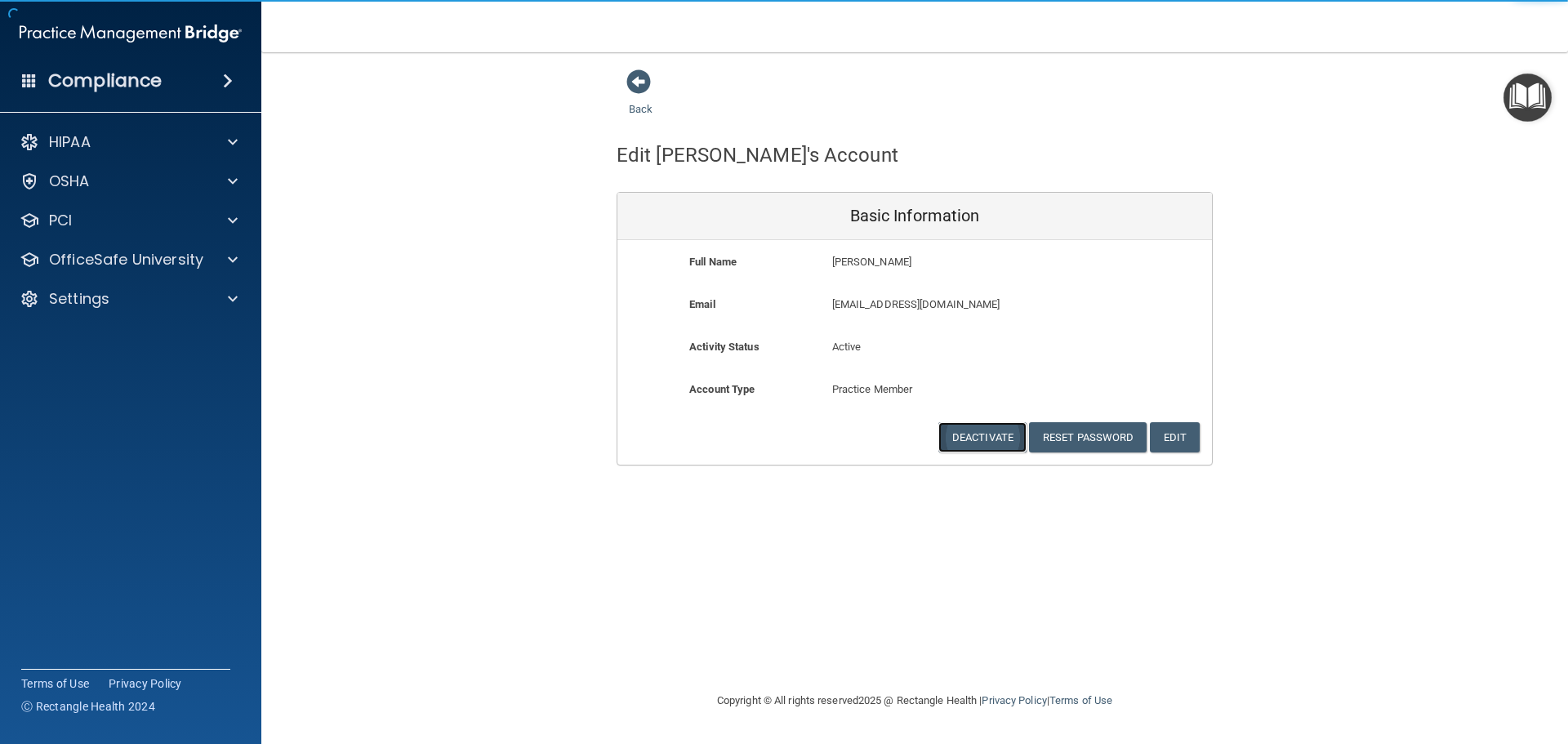
click at [975, 433] on button "Deactivate" at bounding box center [982, 437] width 88 height 30
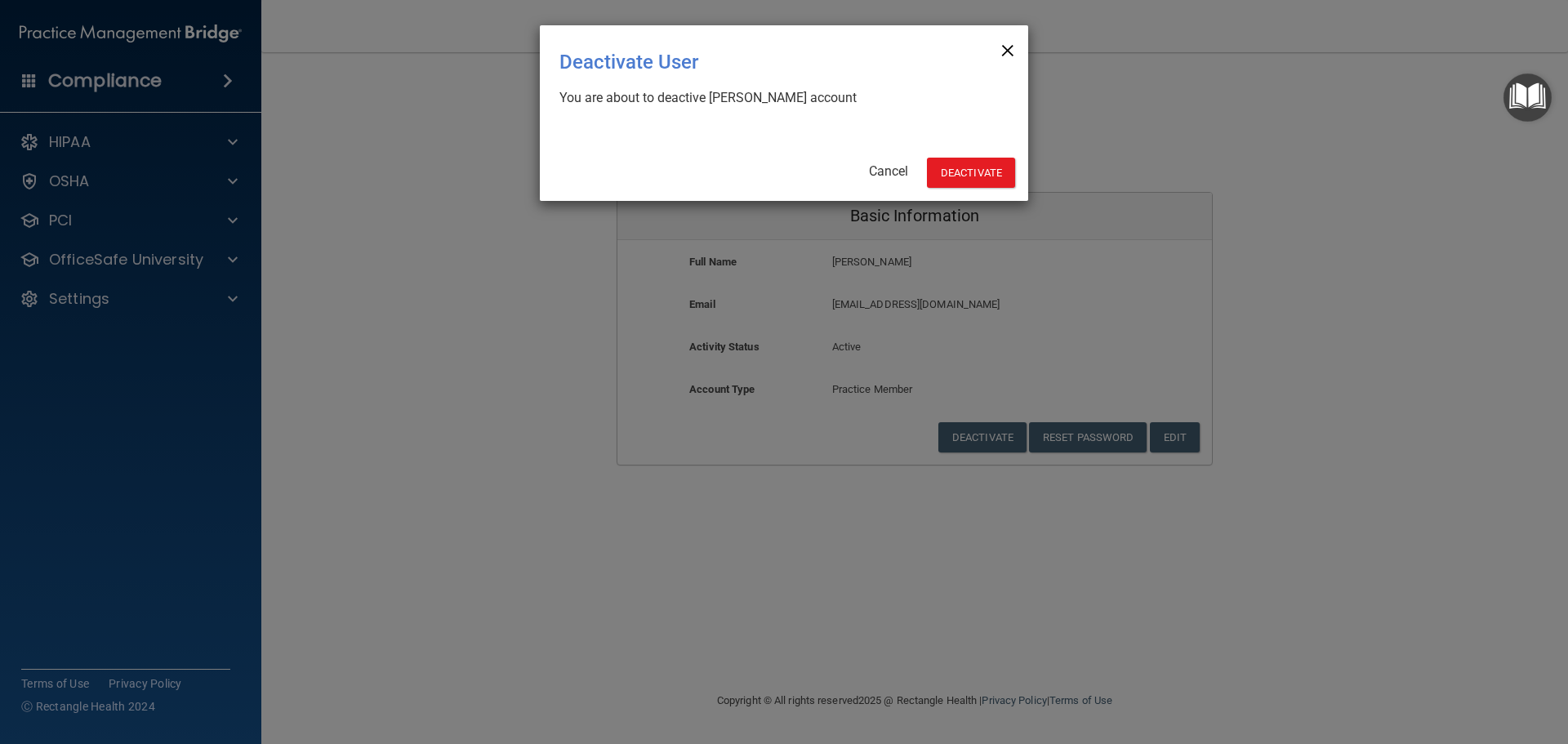
click at [1007, 47] on span "×" at bounding box center [1008, 47] width 15 height 32
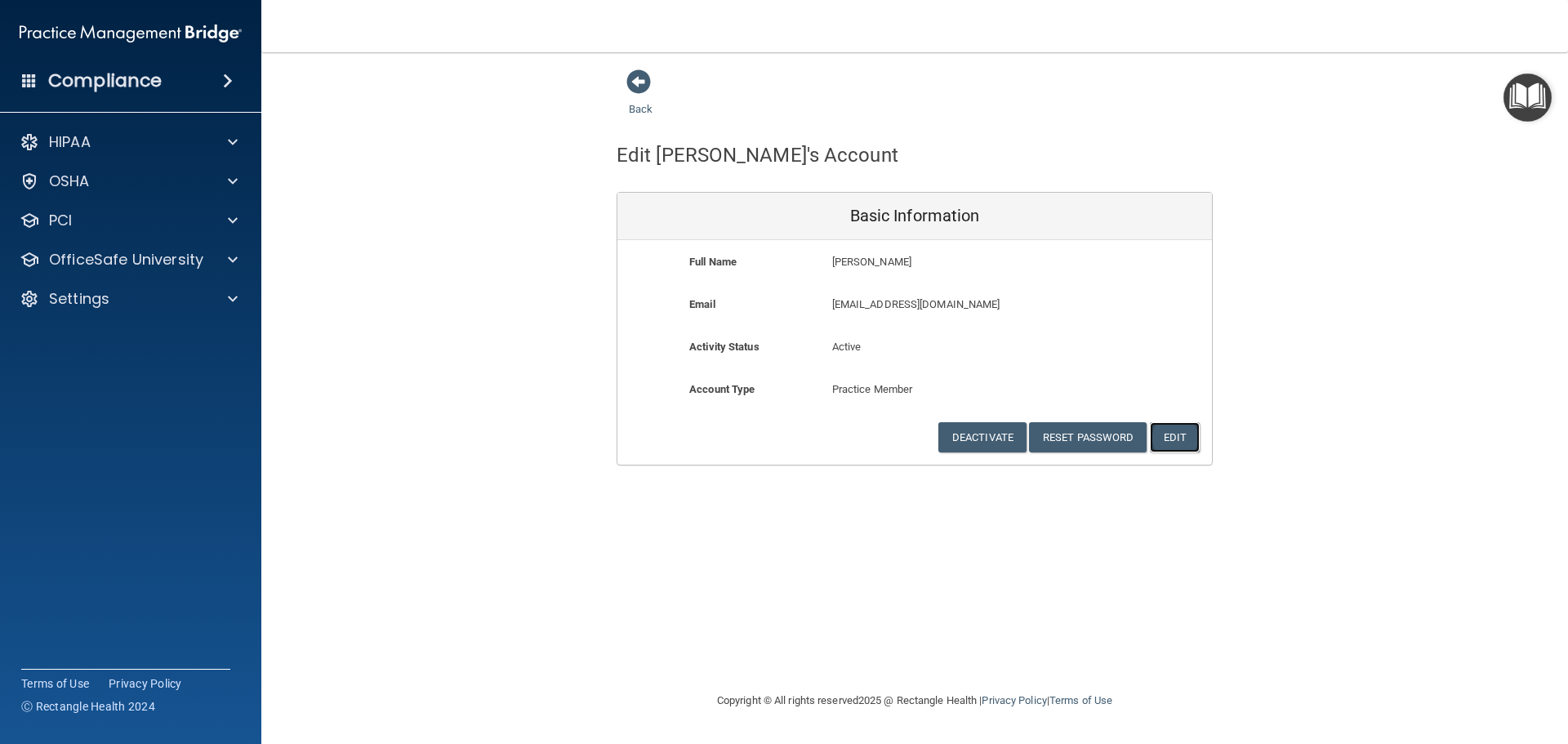
click at [1189, 434] on button "Edit" at bounding box center [1174, 437] width 50 height 30
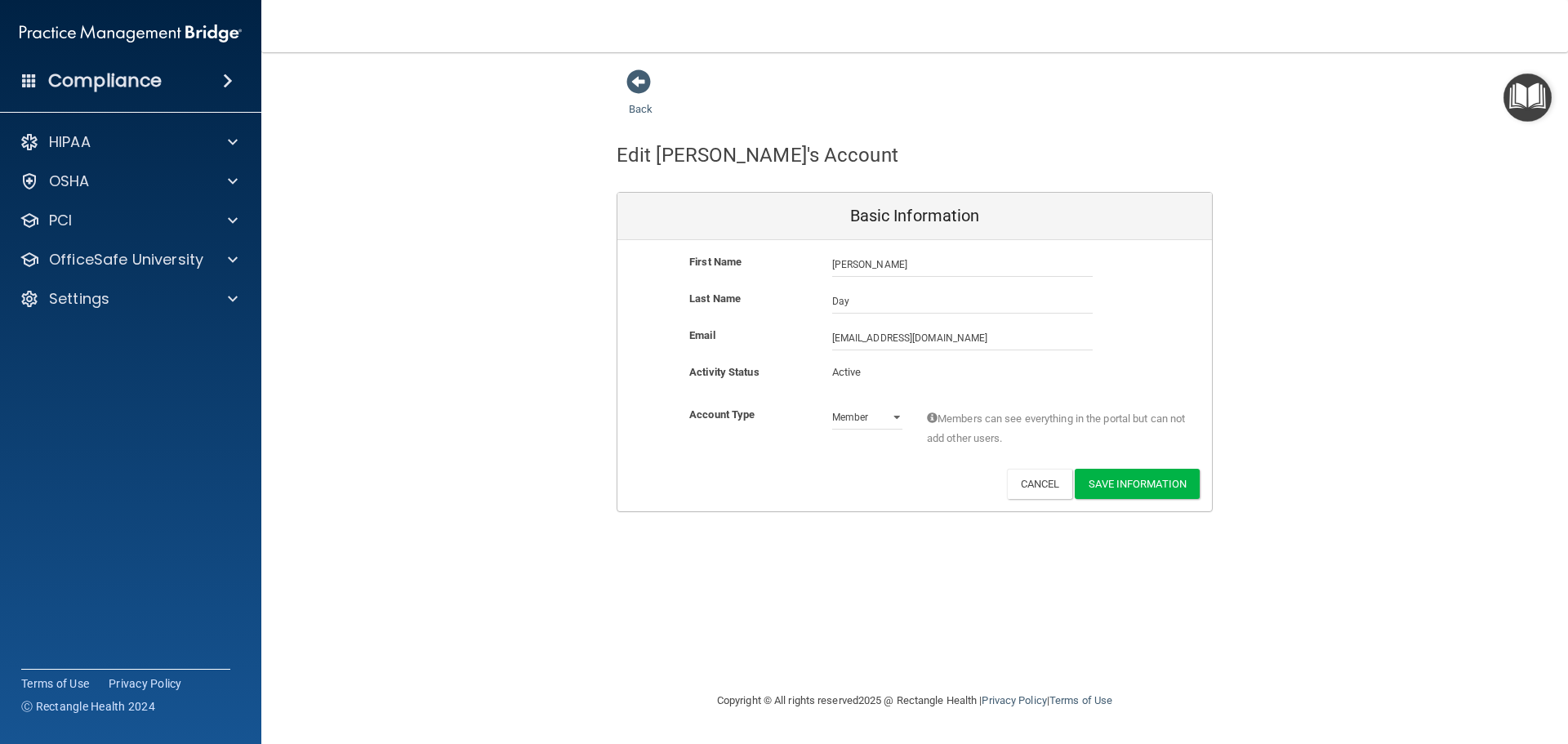
click at [854, 379] on p "Active" at bounding box center [867, 373] width 70 height 20
click at [1034, 484] on button "Cancel" at bounding box center [1040, 484] width 66 height 30
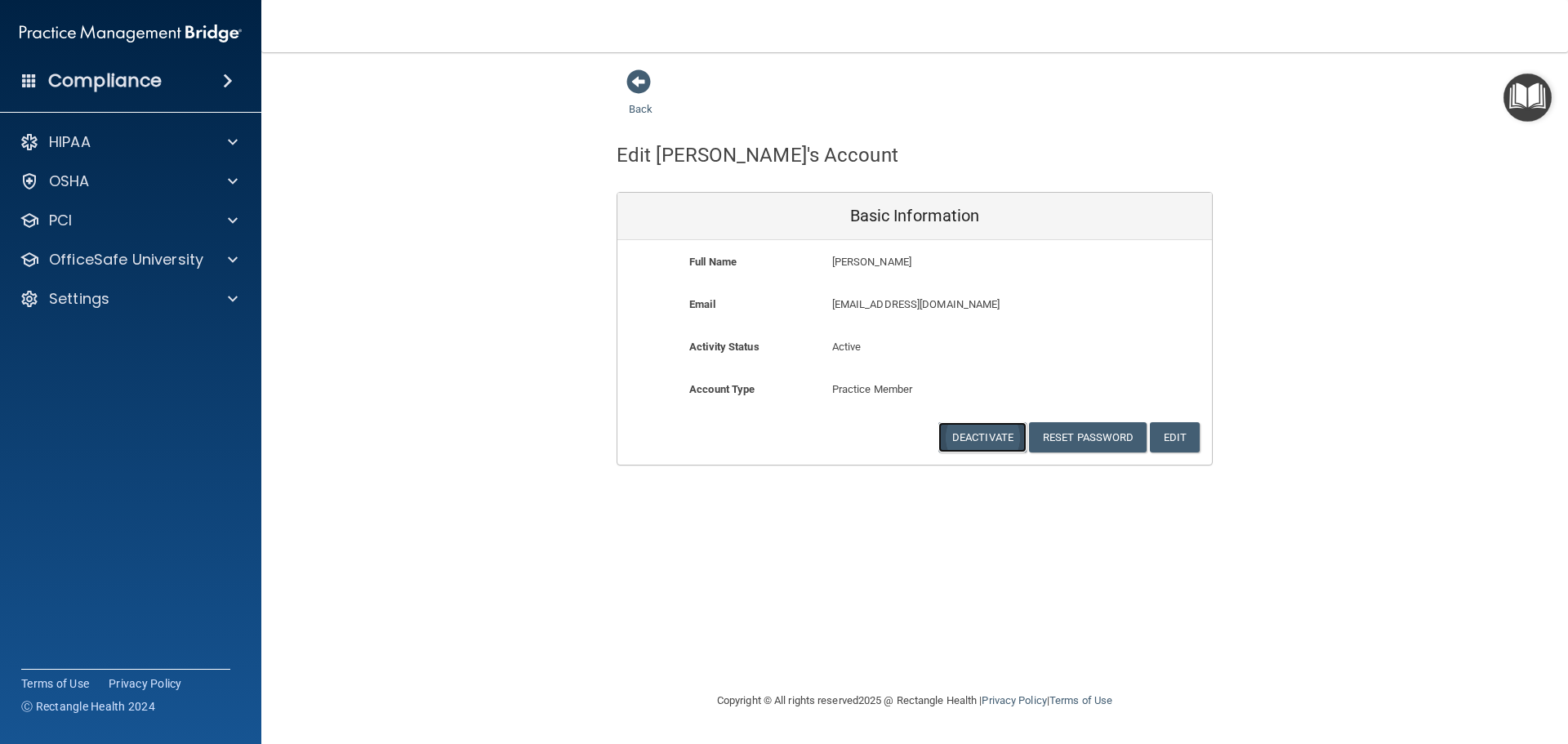
click at [984, 444] on button "Deactivate" at bounding box center [982, 437] width 88 height 30
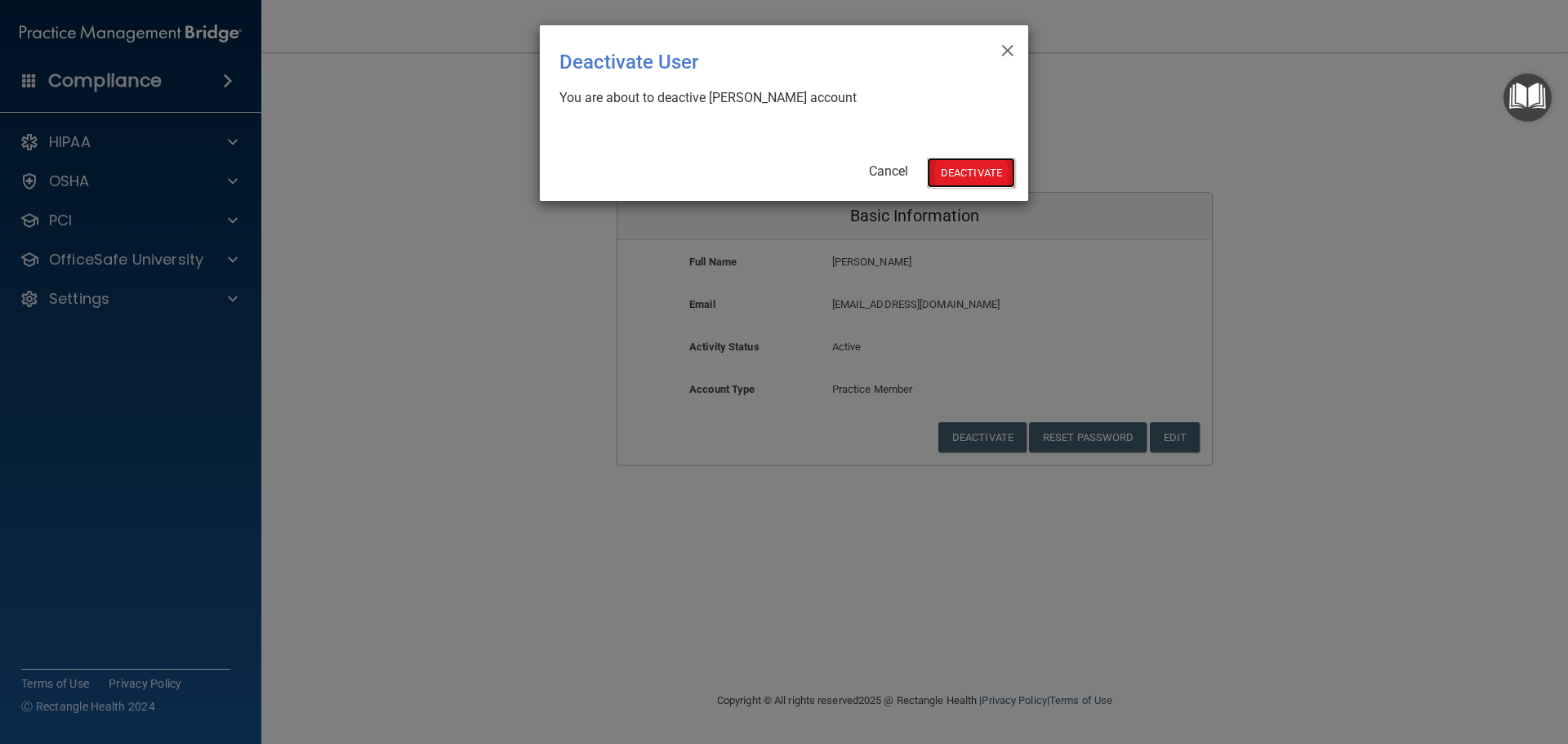
click at [970, 166] on button "Deactivate" at bounding box center [970, 172] width 88 height 30
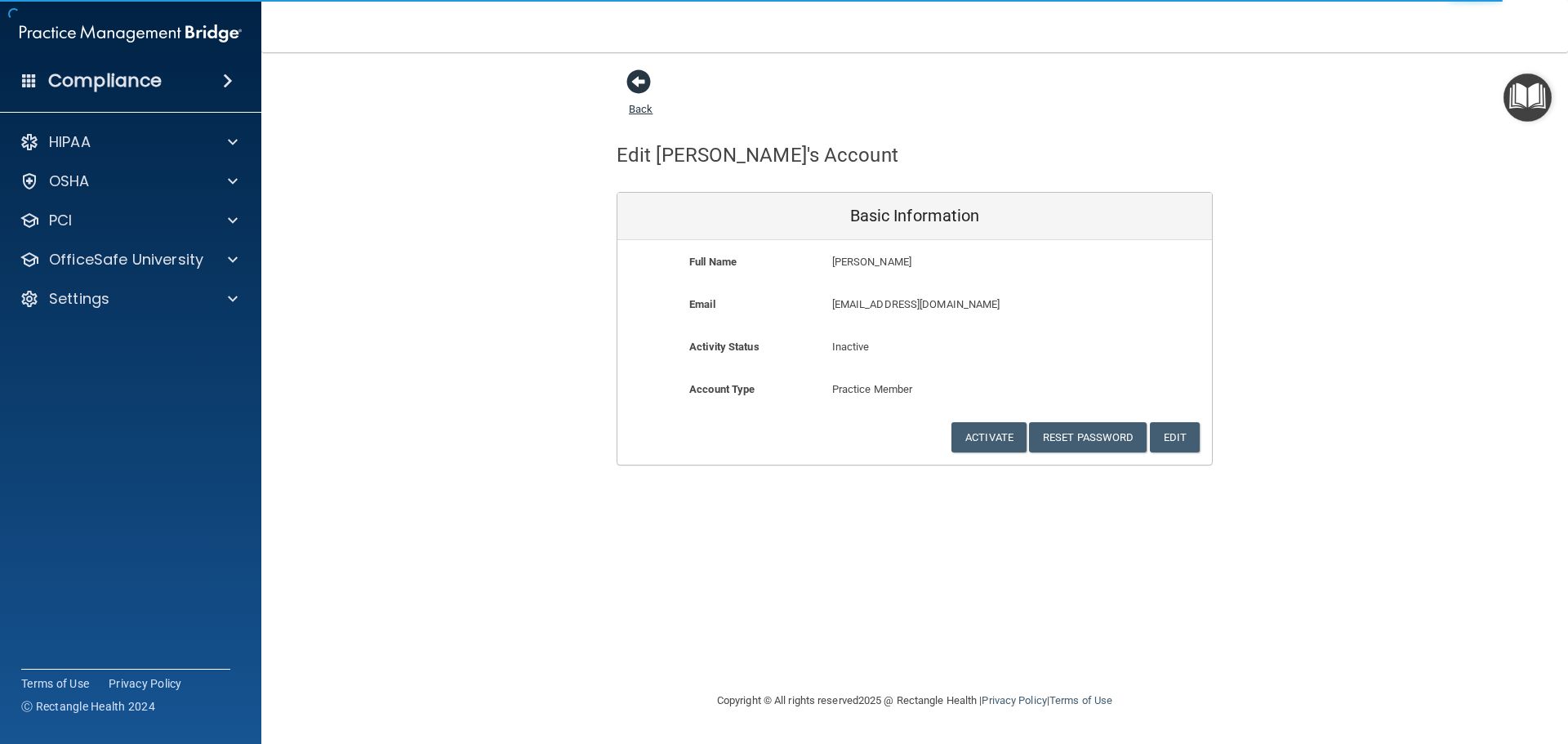
click at [634, 87] on span at bounding box center [638, 81] width 24 height 24
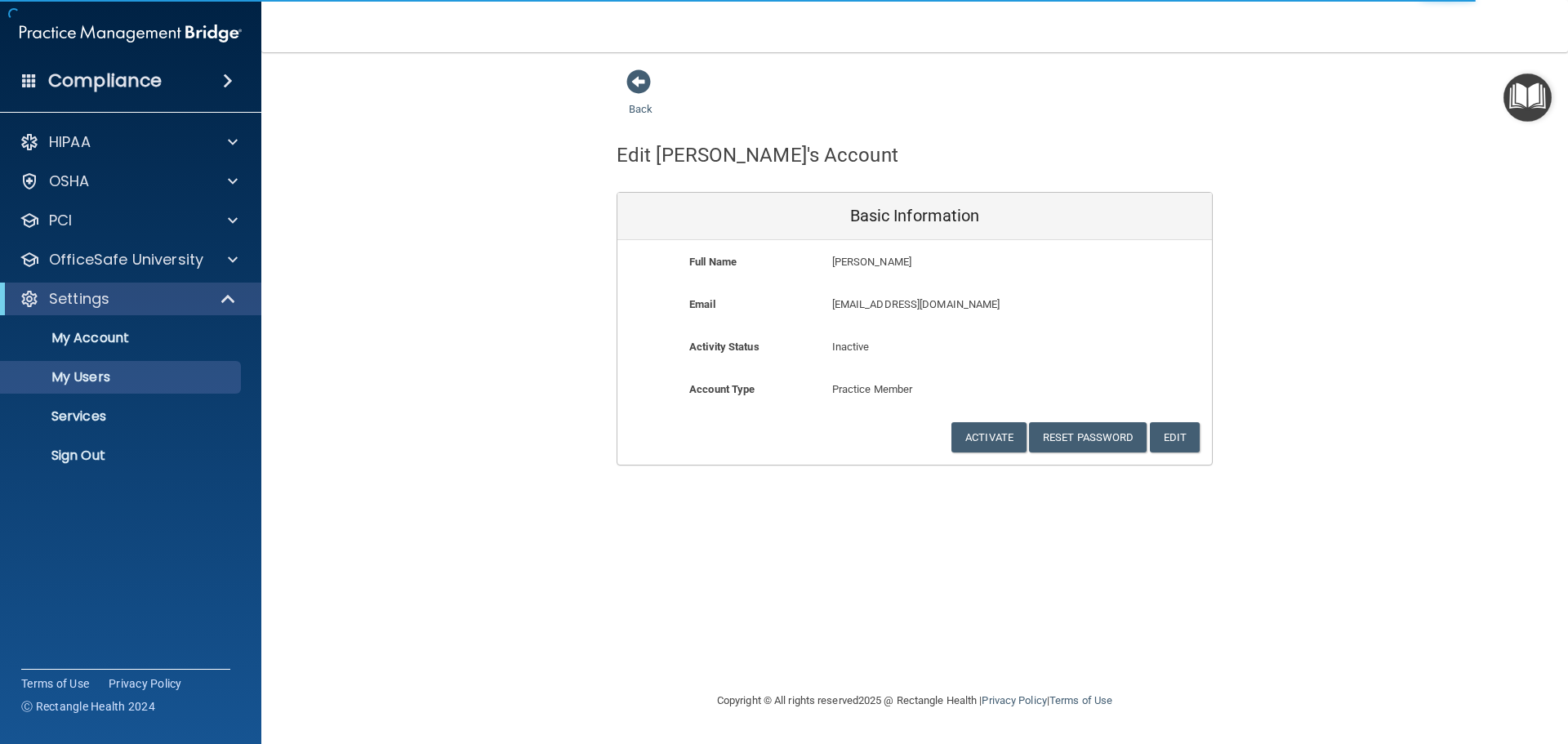
select select "20"
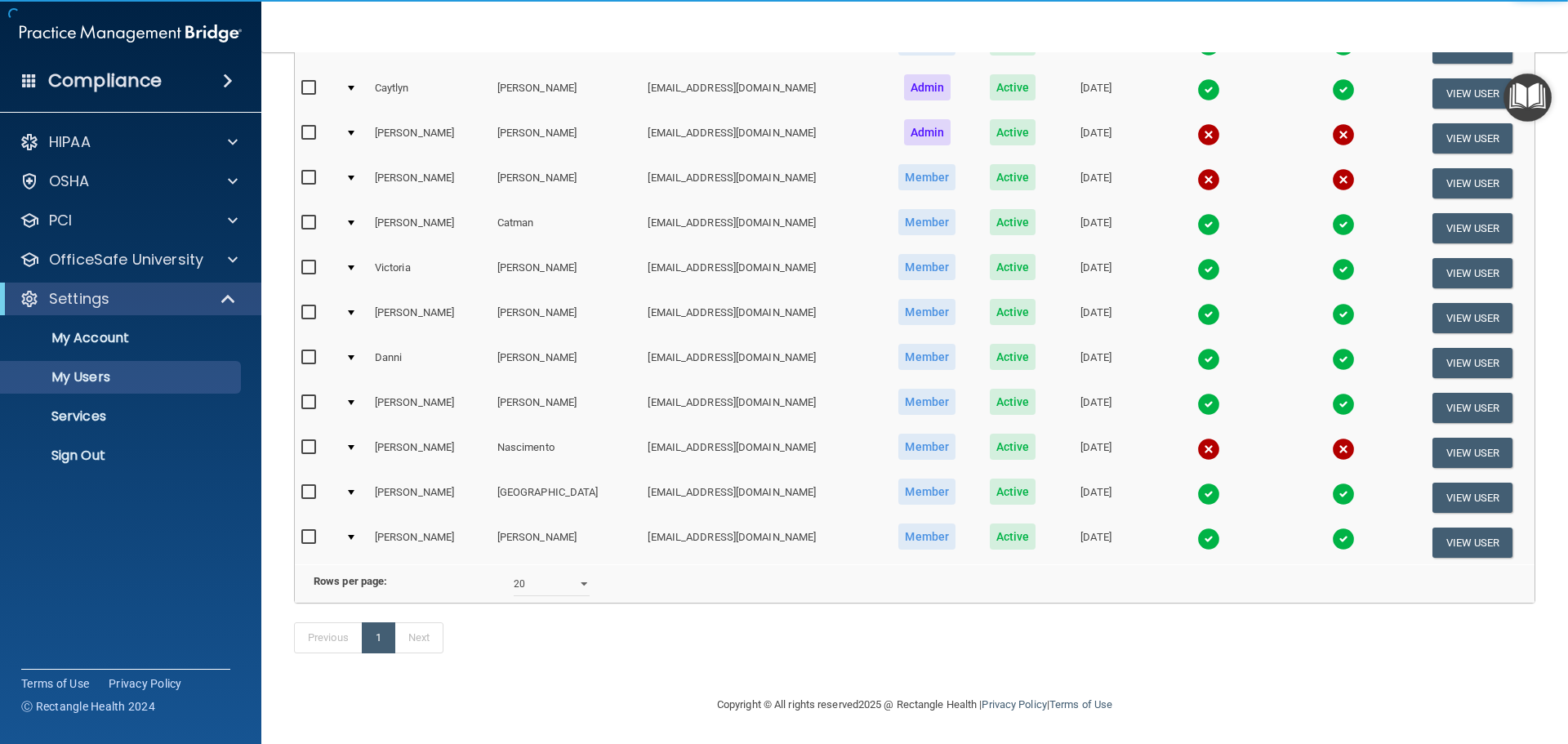
scroll to position [248, 0]
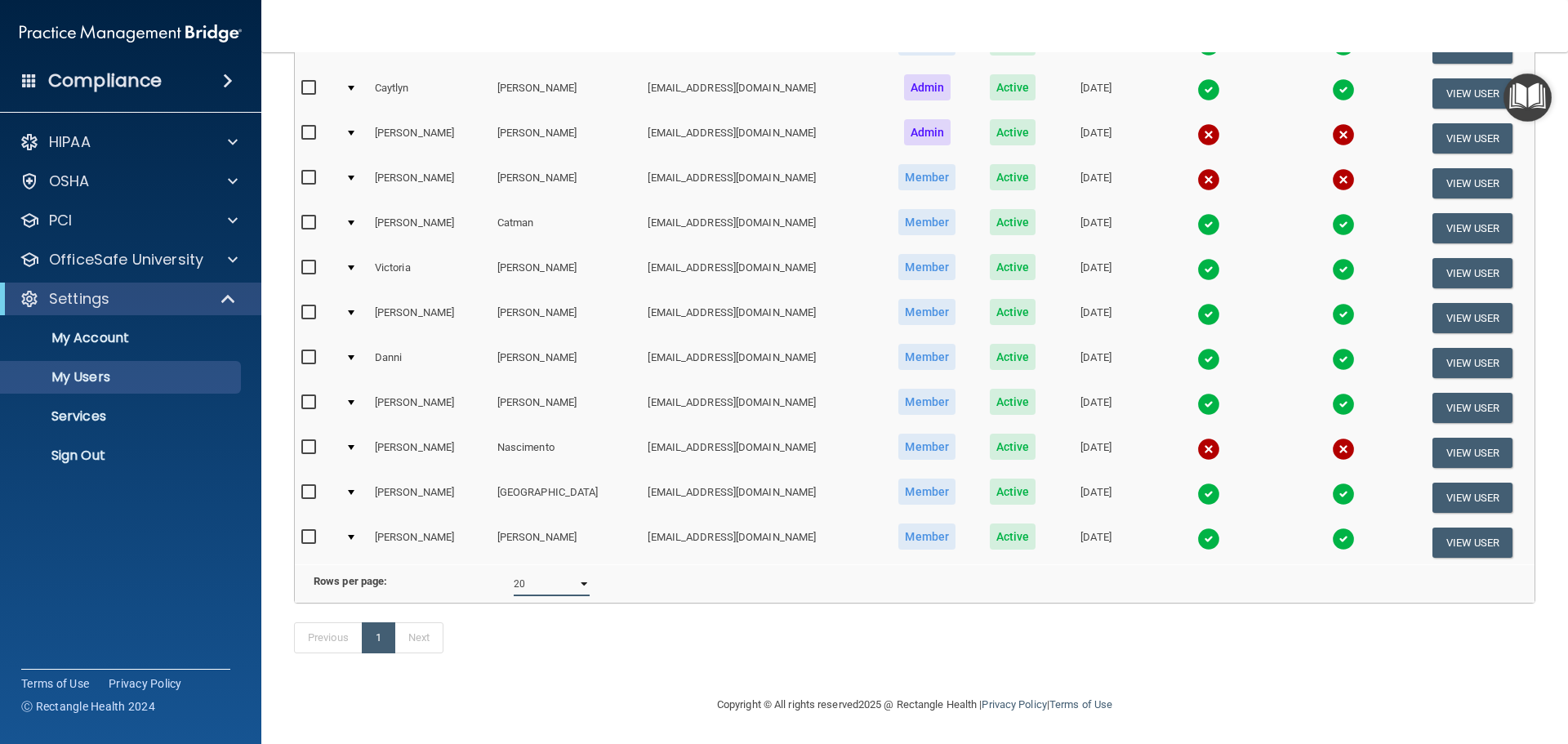
click at [580, 576] on select "10 20 30 40 all" at bounding box center [551, 583] width 76 height 24
click at [1460, 348] on button "View User" at bounding box center [1472, 363] width 81 height 30
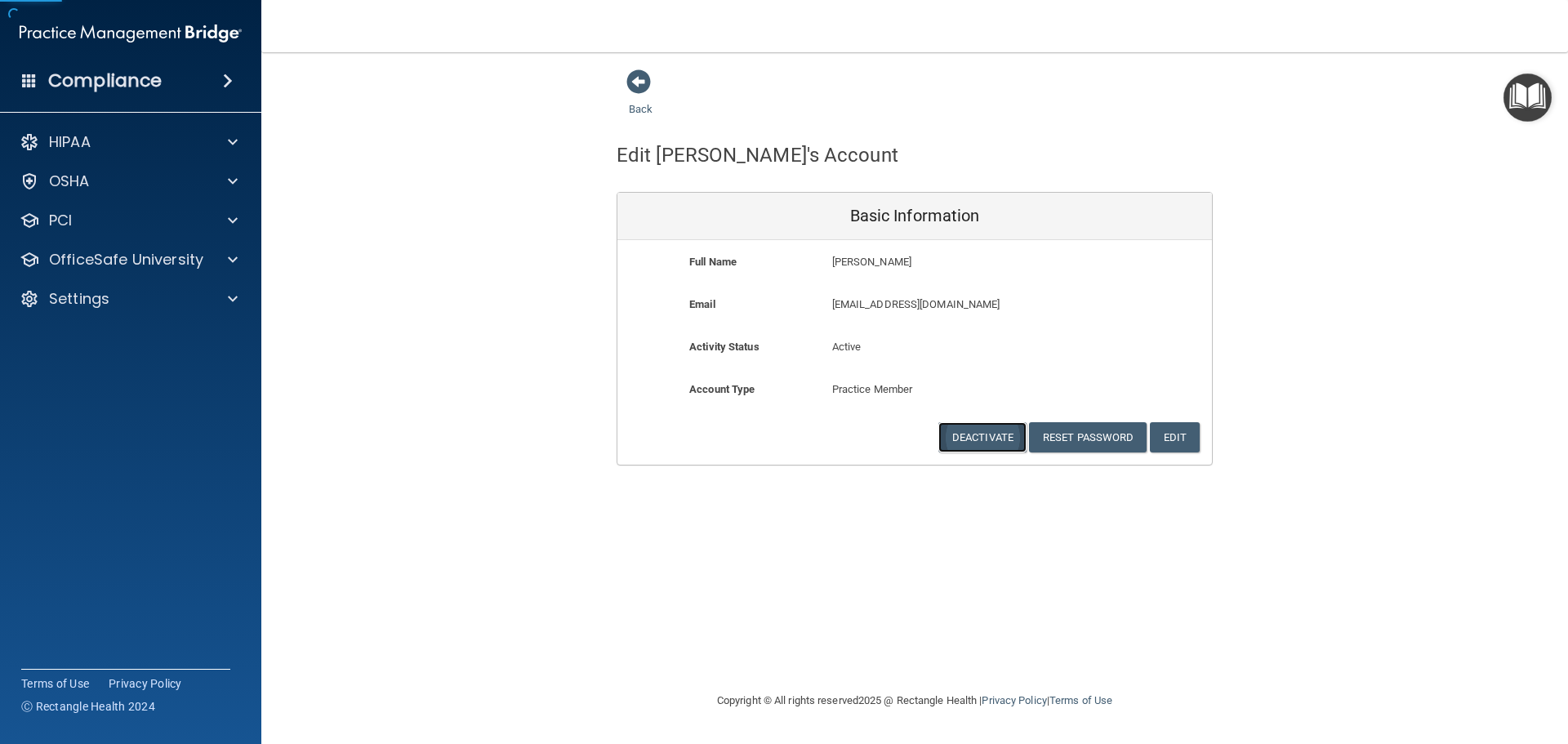
click at [990, 442] on button "Deactivate" at bounding box center [982, 437] width 88 height 30
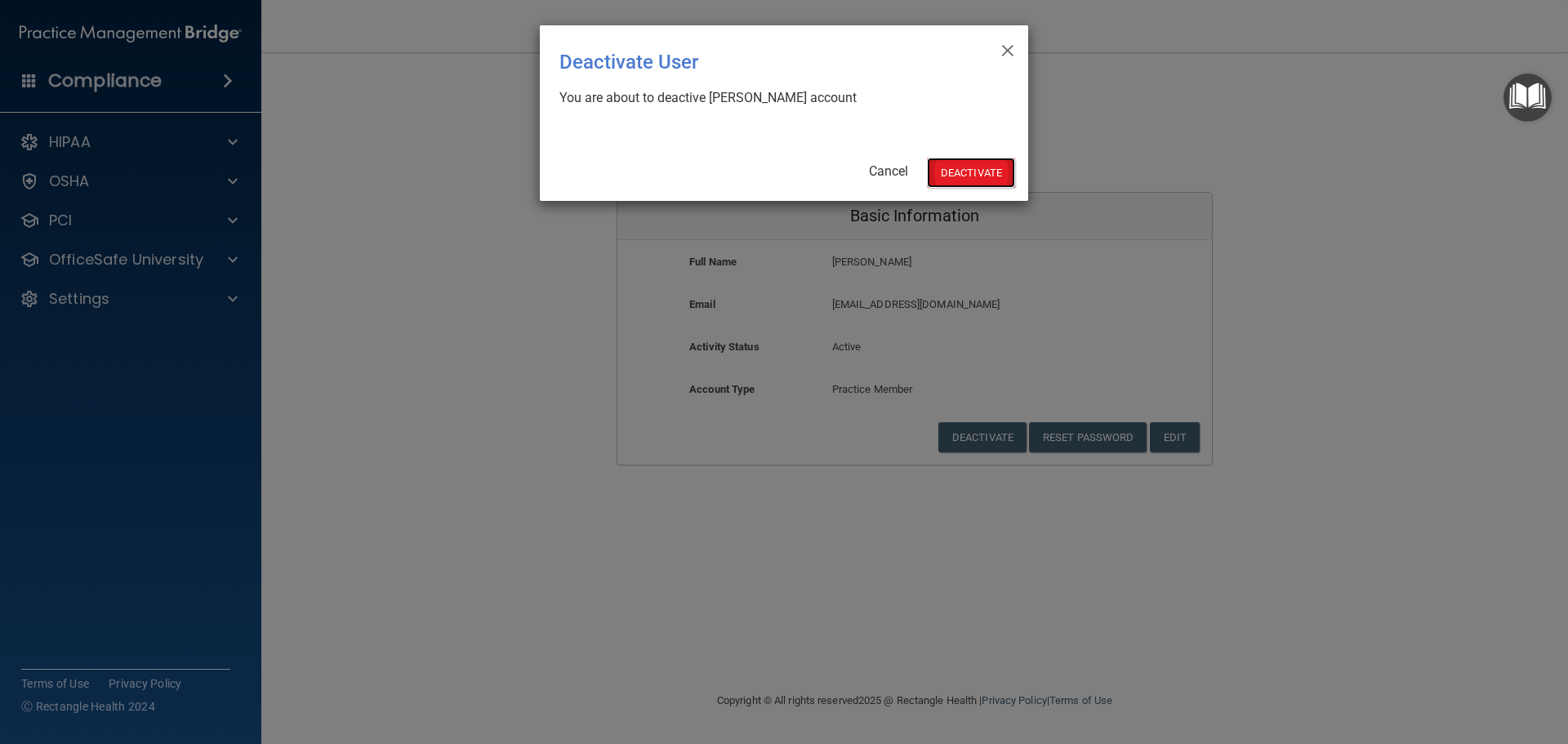
click at [976, 166] on button "Deactivate" at bounding box center [970, 172] width 88 height 30
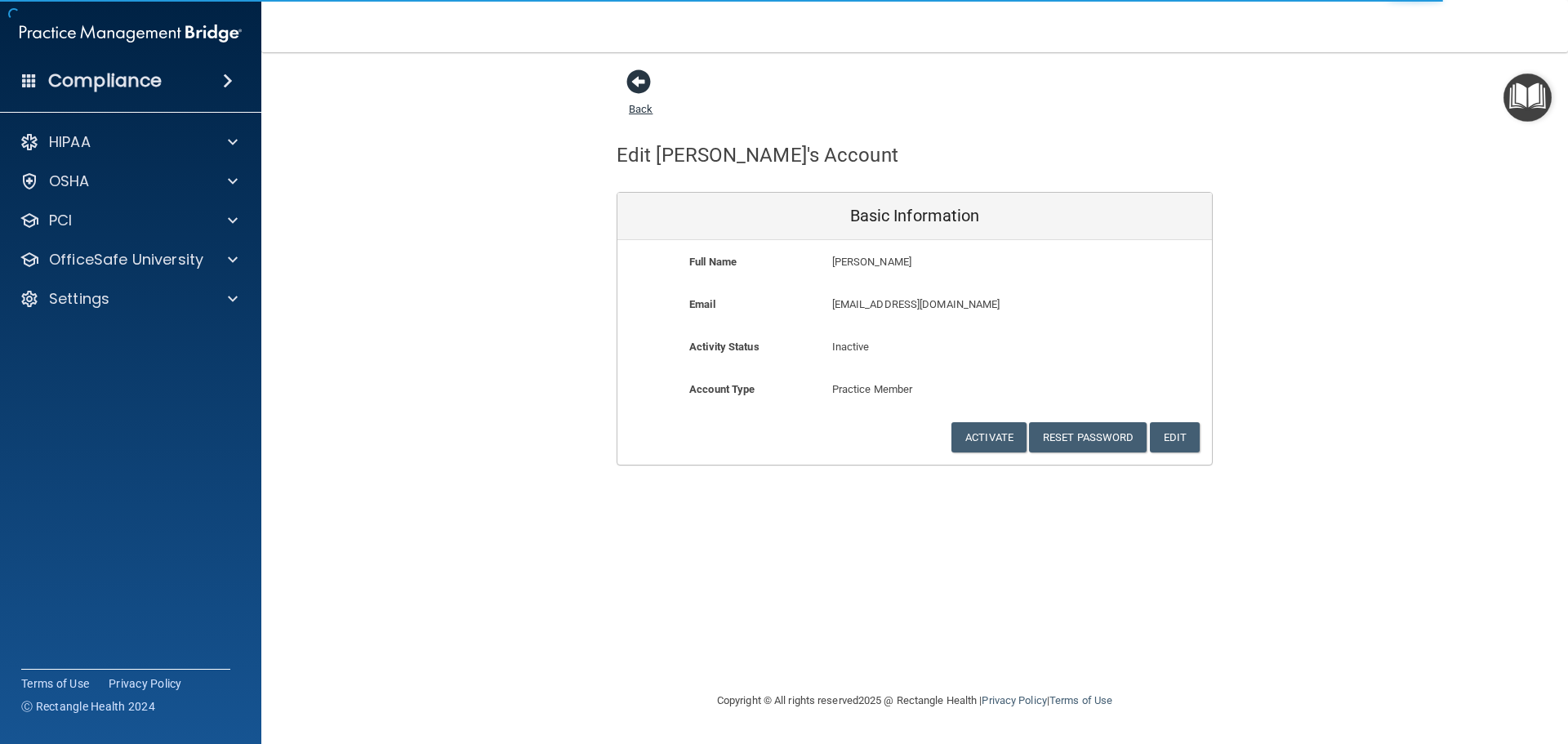
click at [639, 80] on span at bounding box center [638, 81] width 24 height 24
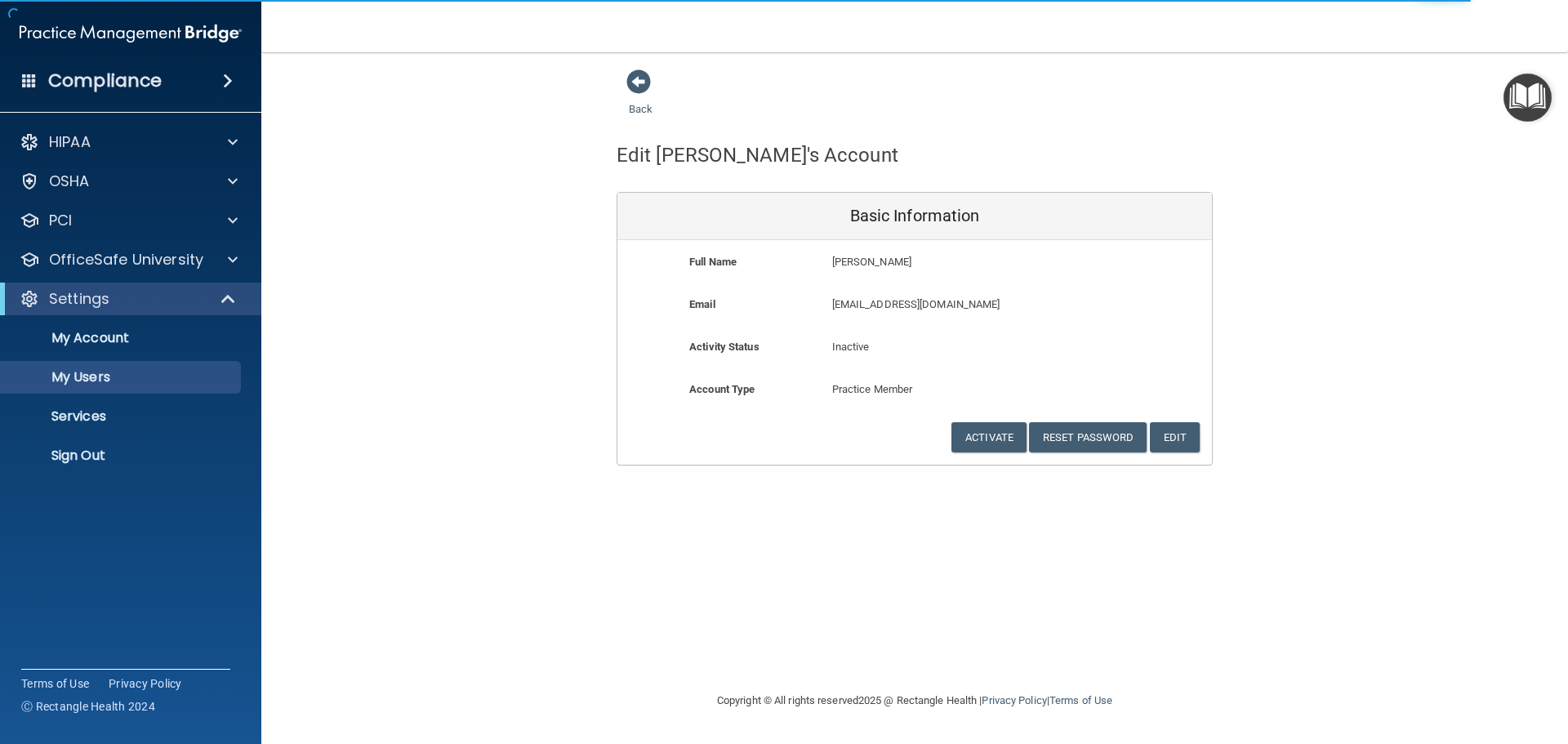
select select "20"
